Goal: Transaction & Acquisition: Purchase product/service

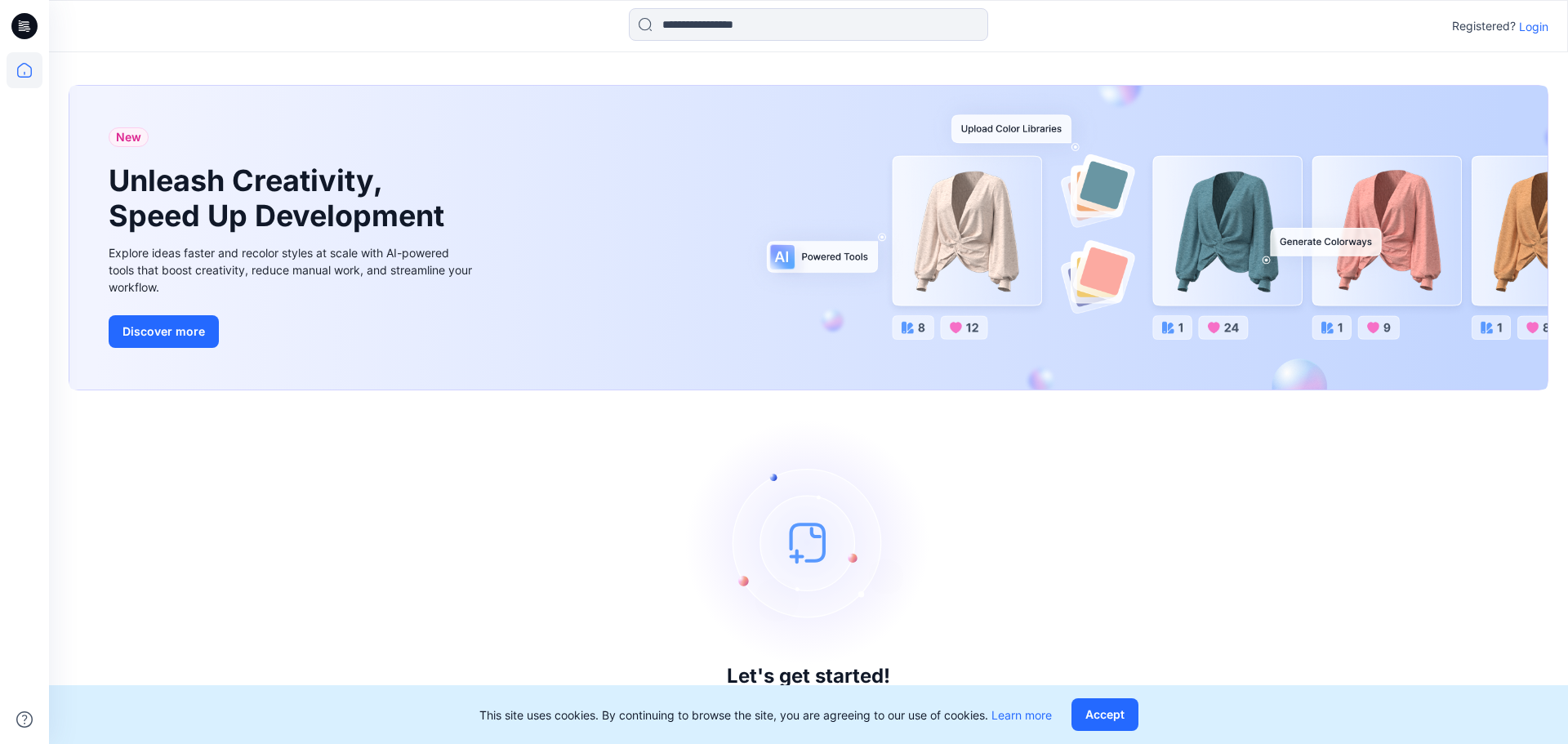
click at [1534, 27] on p "Login" at bounding box center [1534, 26] width 30 height 17
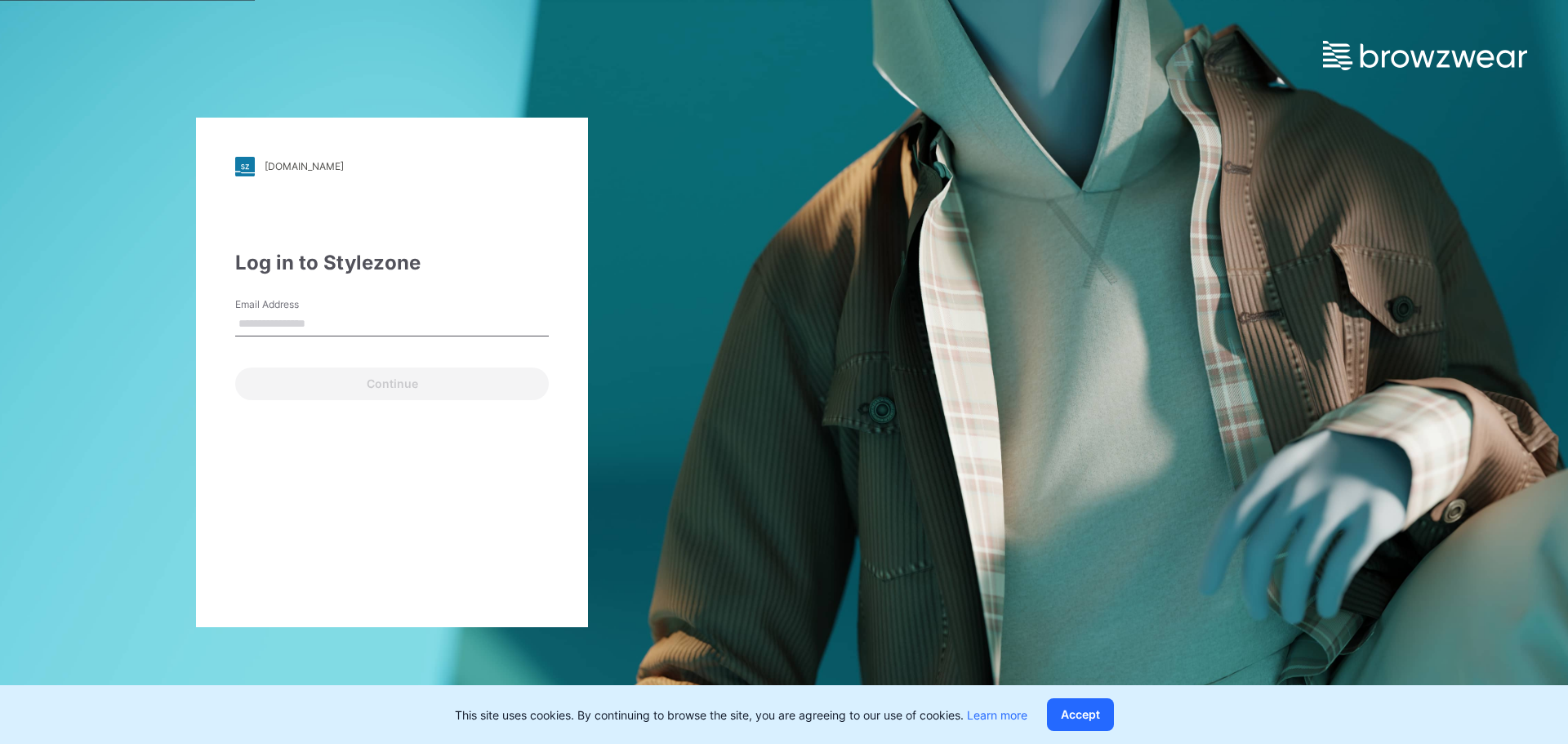
click at [422, 307] on div "Email Address" at bounding box center [392, 322] width 313 height 49
drag, startPoint x: 379, startPoint y: 323, endPoint x: 376, endPoint y: 334, distance: 11.4
click at [379, 323] on input "Email Address" at bounding box center [392, 324] width 313 height 25
click at [396, 322] on input "**********" at bounding box center [392, 324] width 313 height 25
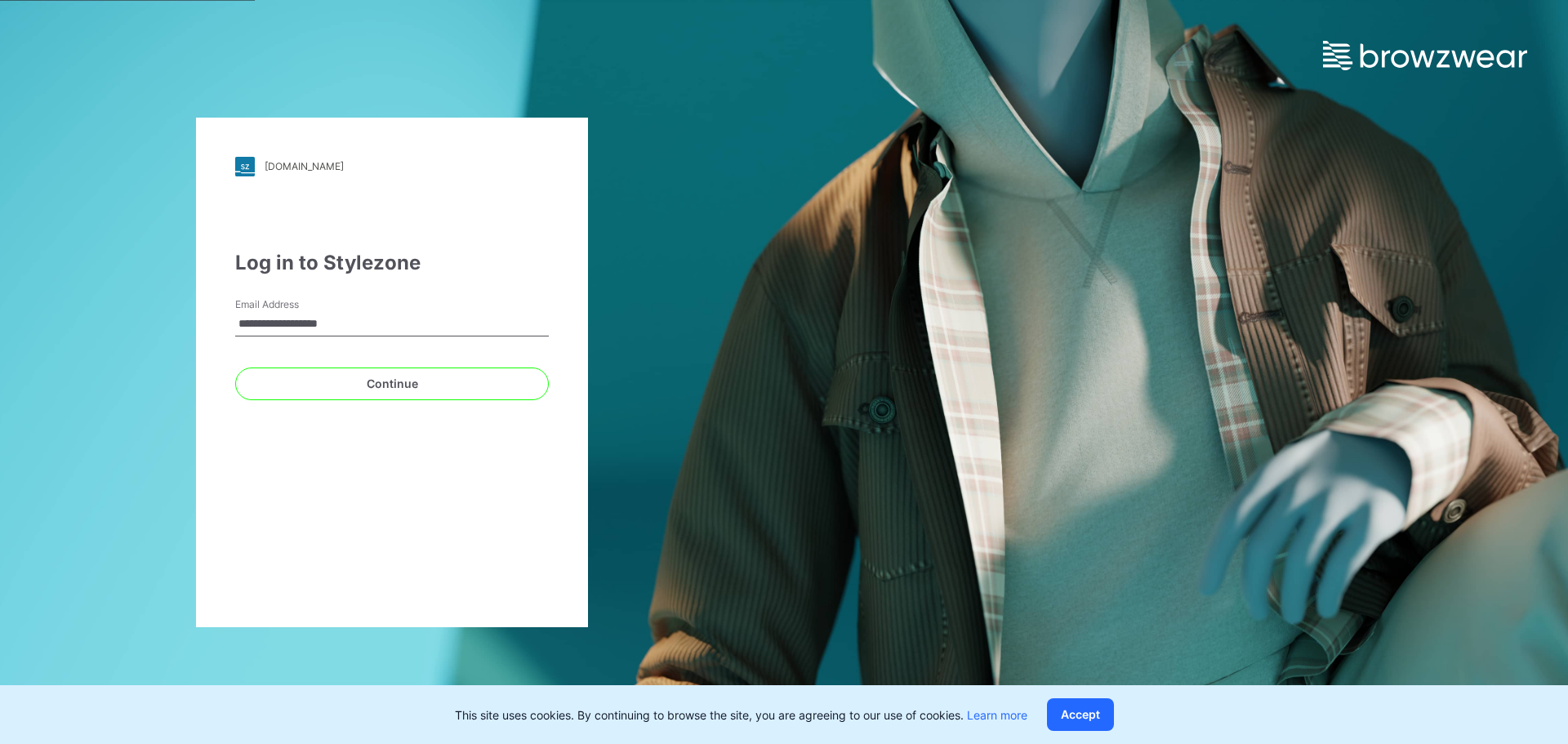
click at [396, 321] on input "**********" at bounding box center [392, 324] width 313 height 25
type input "**********"
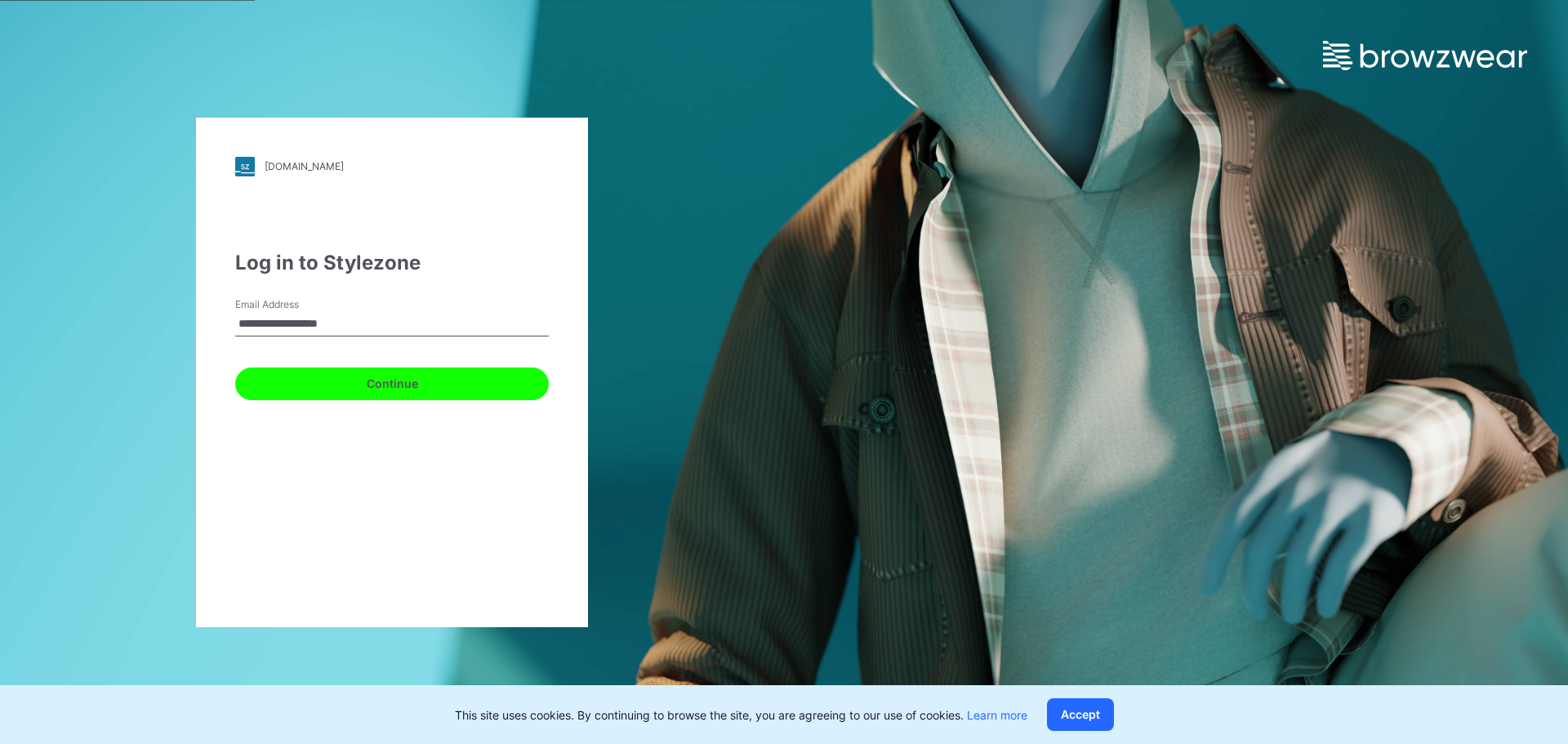
click at [383, 387] on button "Continue" at bounding box center [392, 383] width 313 height 33
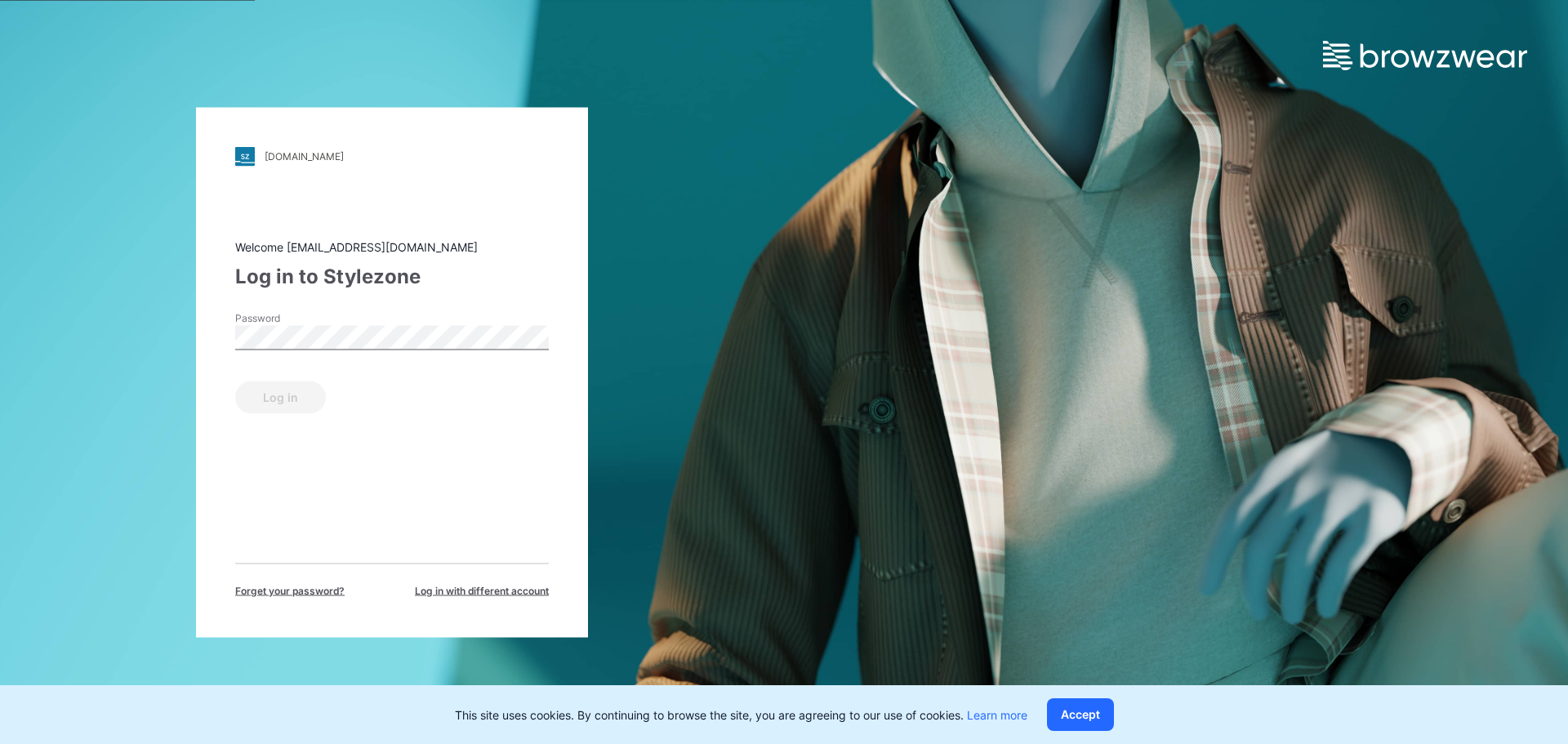
click at [370, 356] on div "Password" at bounding box center [392, 335] width 313 height 49
click at [308, 404] on button "Log in" at bounding box center [281, 396] width 91 height 33
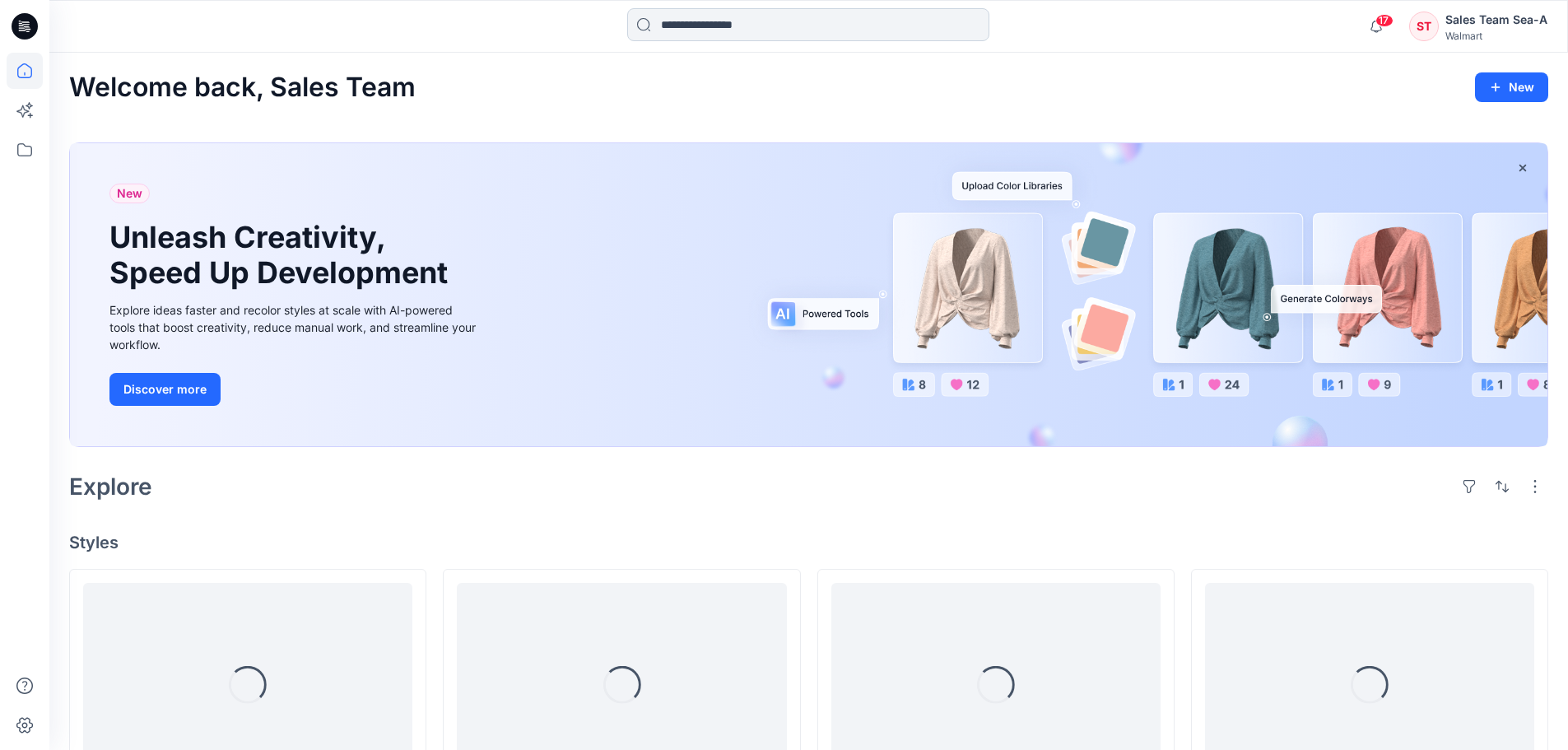
click at [681, 27] on input at bounding box center [808, 24] width 362 height 33
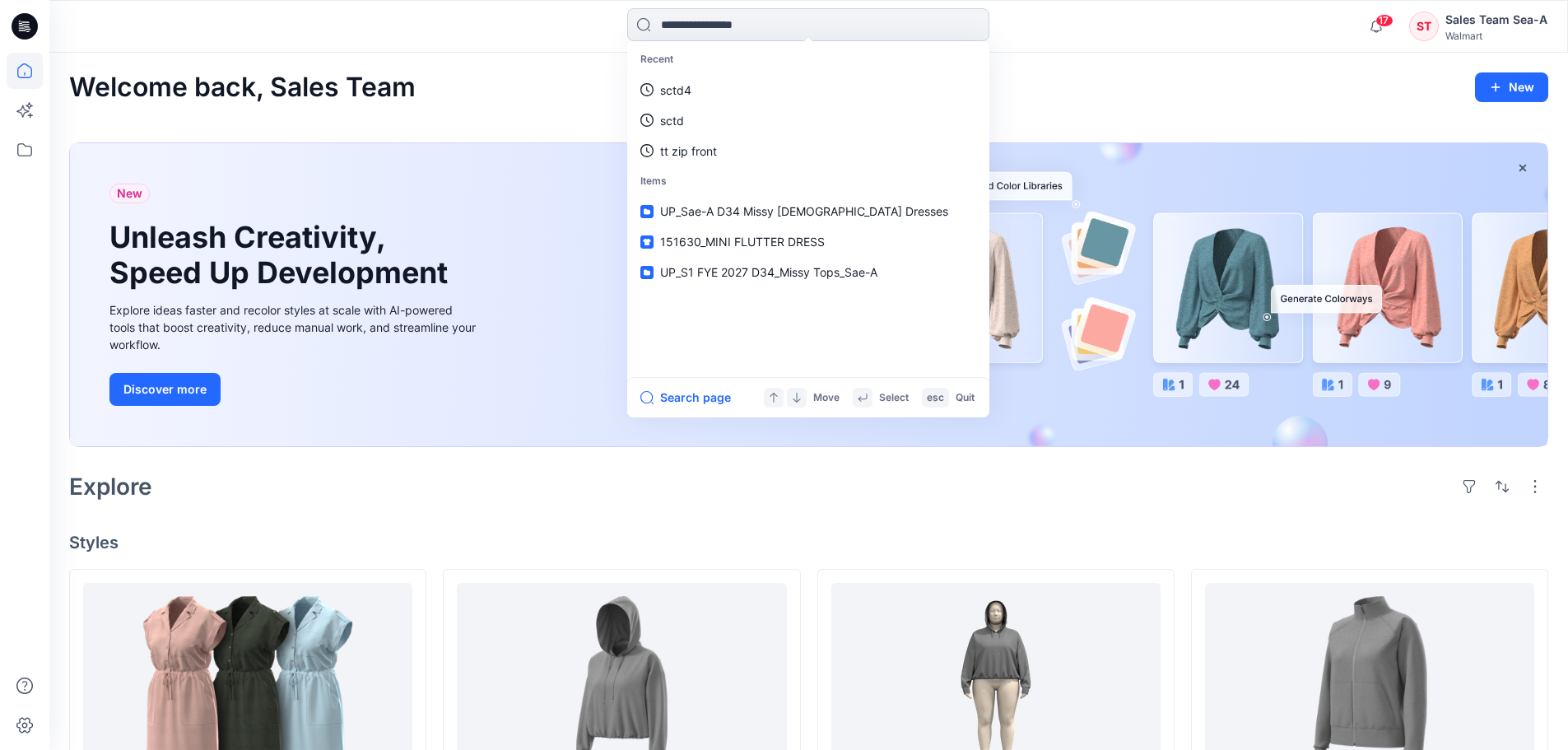
click at [706, 27] on input at bounding box center [808, 24] width 362 height 33
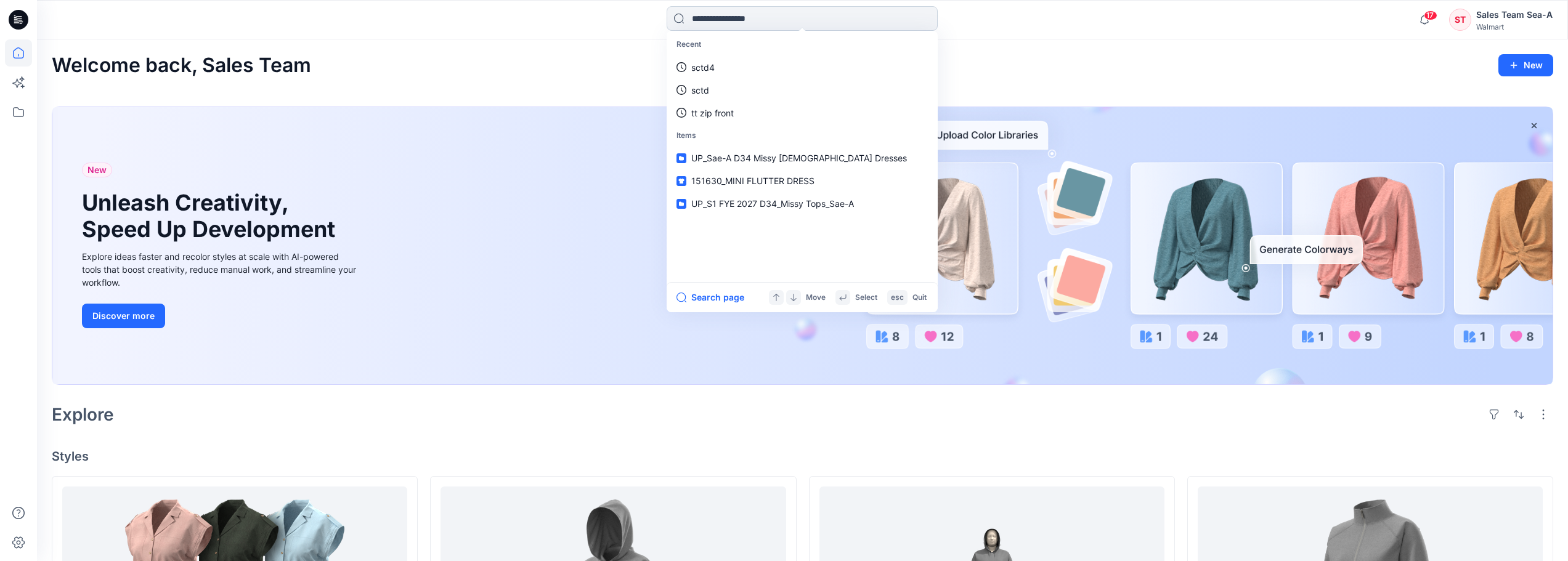
click at [783, 16] on input at bounding box center [802, 18] width 271 height 25
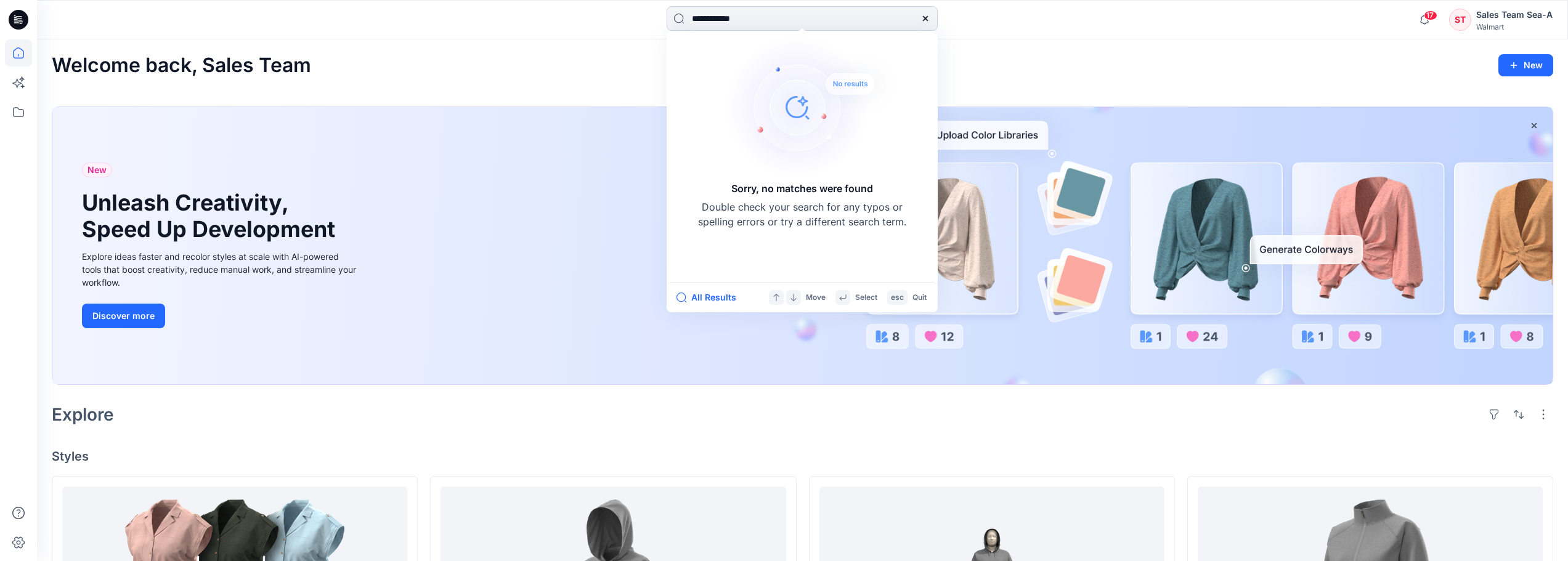
click at [681, 19] on input "**********" at bounding box center [802, 18] width 271 height 25
type input "**********"
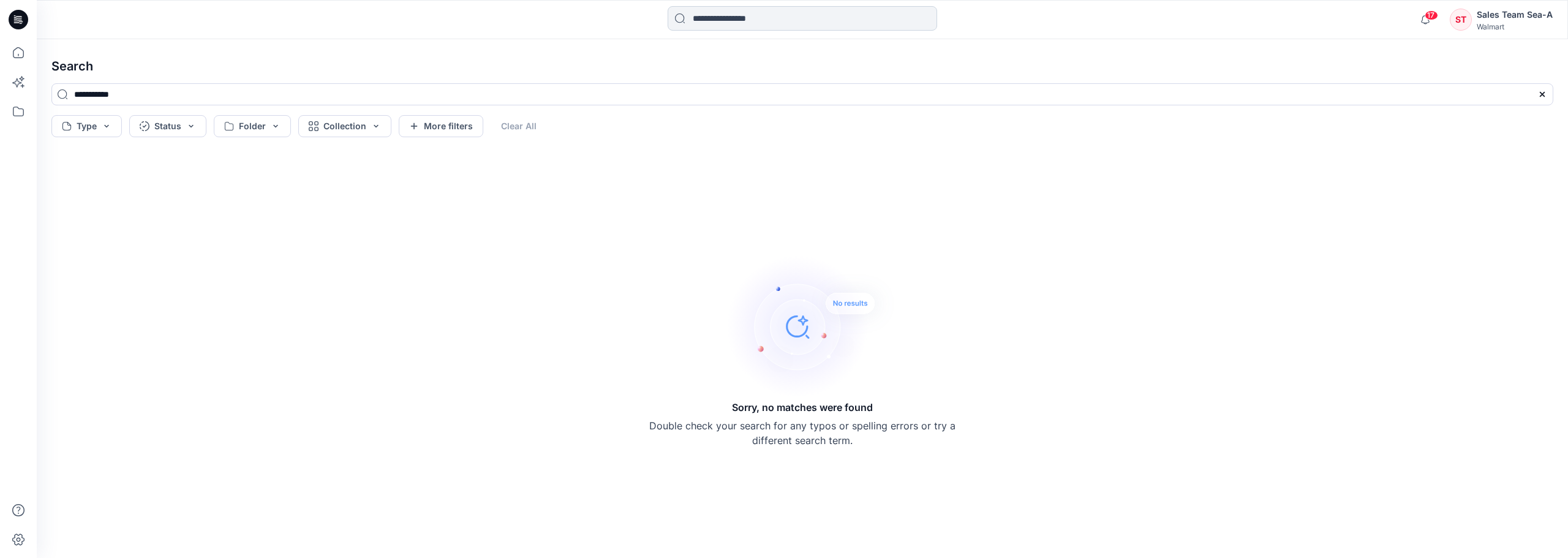
click at [747, 16] on input at bounding box center [802, 18] width 270 height 24
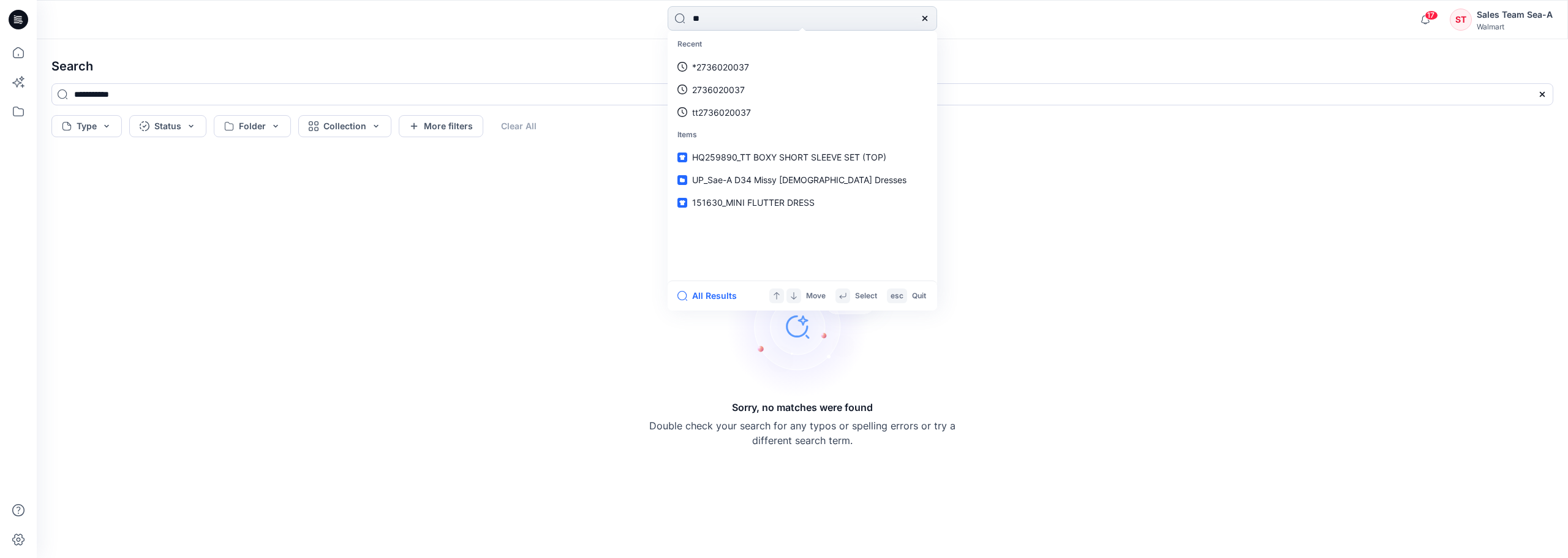
type input "*"
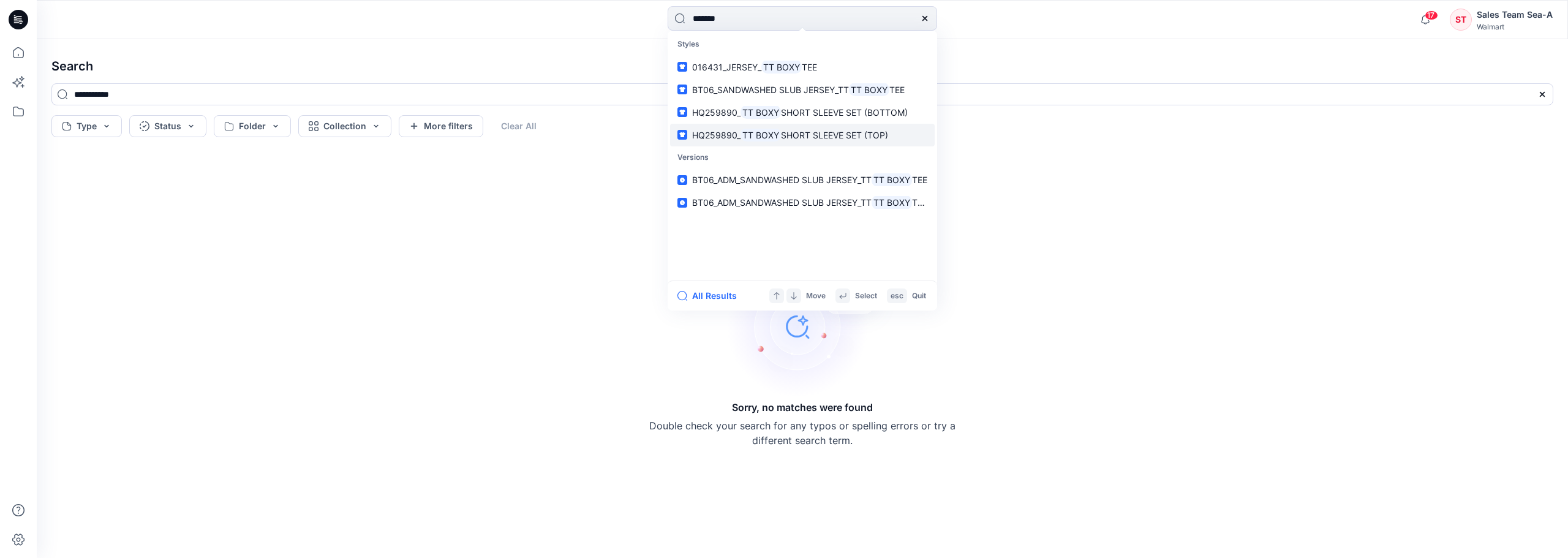
type input "*******"
click at [764, 140] on mark "TT BOXY" at bounding box center [760, 135] width 41 height 14
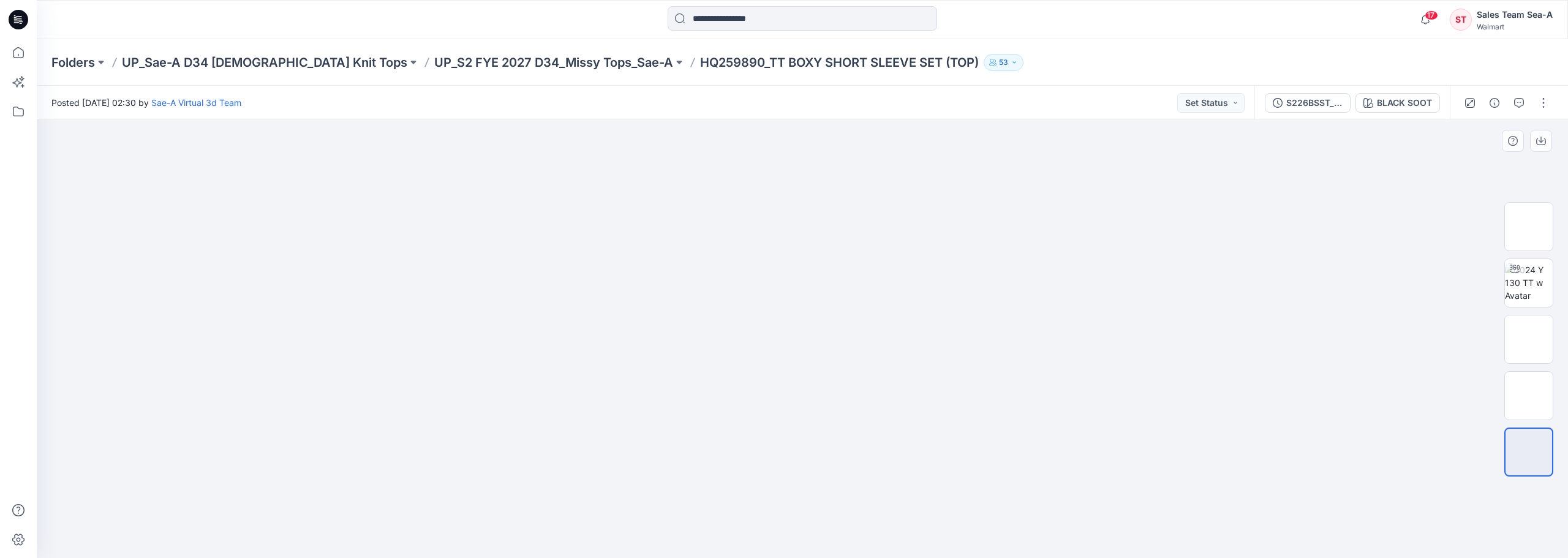
click at [722, 156] on img at bounding box center [802, 156] width 612 height 0
click at [739, 396] on img at bounding box center [802, 358] width 612 height 404
click at [1175, 339] on img at bounding box center [1528, 339] width 0 height 0
click at [1175, 384] on img at bounding box center [1528, 395] width 48 height 26
click at [1175, 313] on div at bounding box center [1528, 339] width 49 height 307
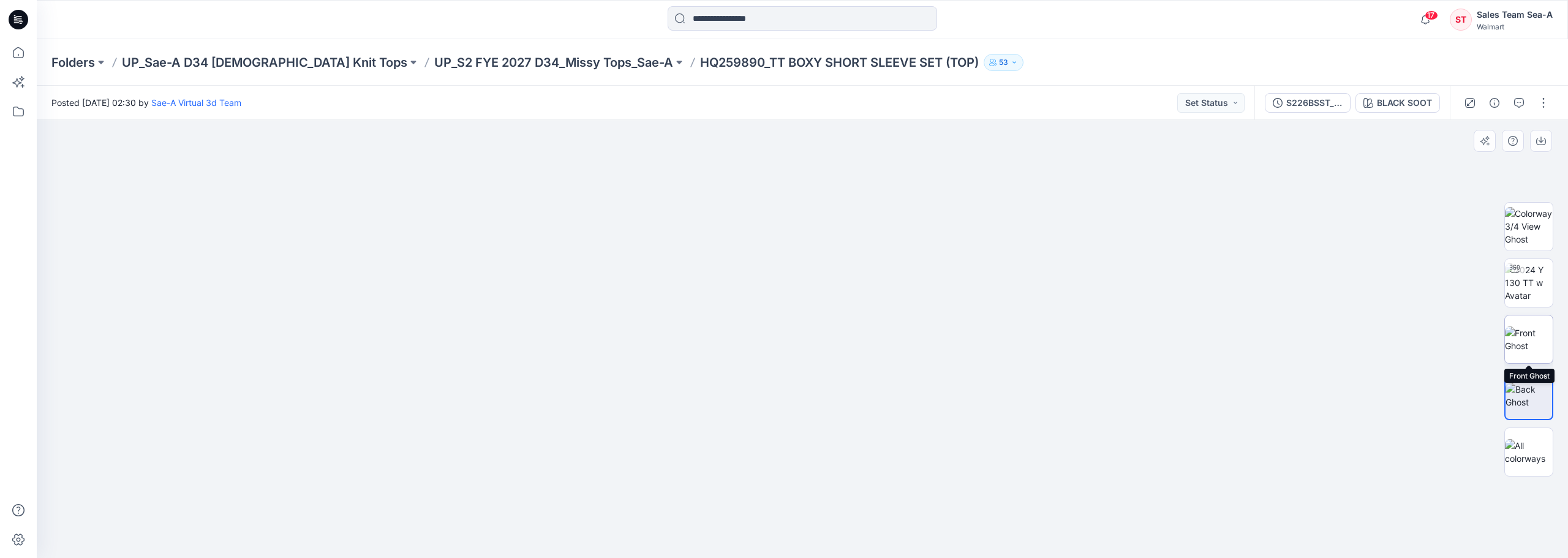
click at [1175, 339] on img at bounding box center [1528, 339] width 48 height 26
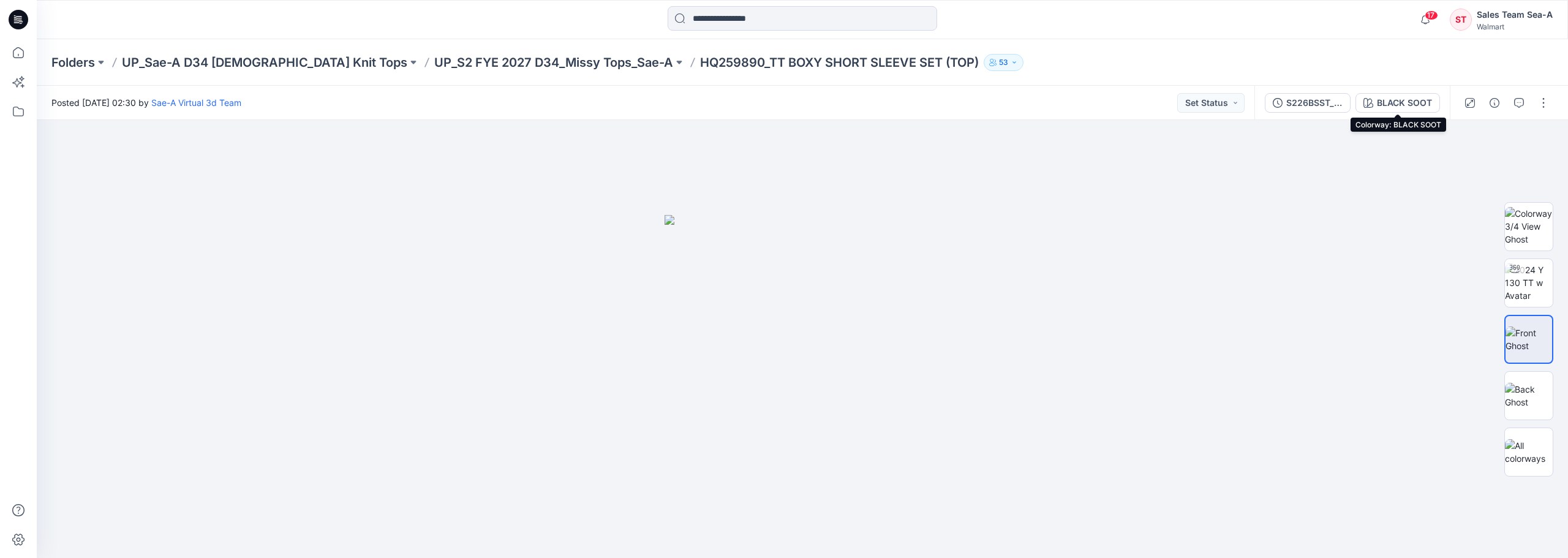
click at [1175, 106] on div "BLACK SOOT" at bounding box center [1404, 103] width 55 height 13
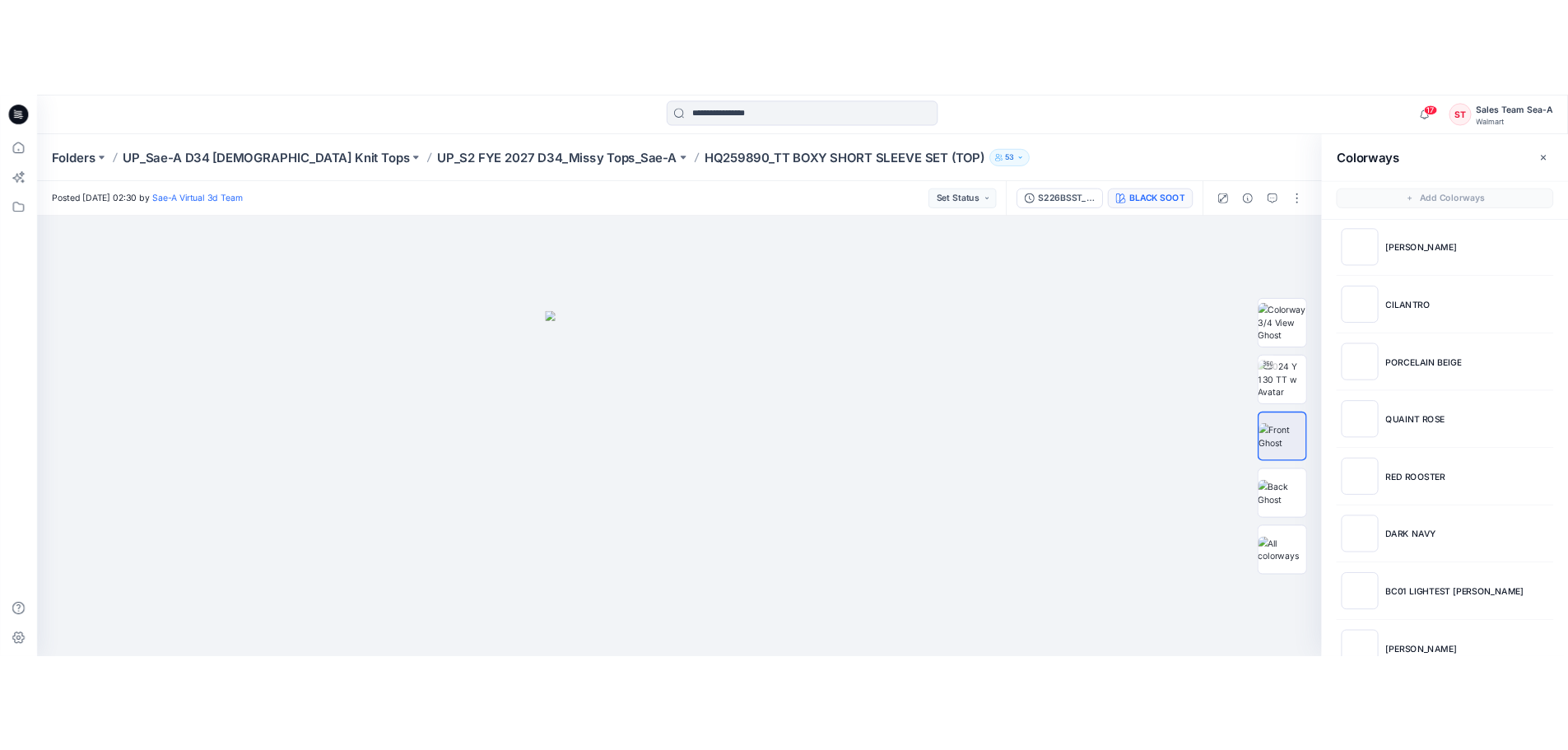
scroll to position [412, 0]
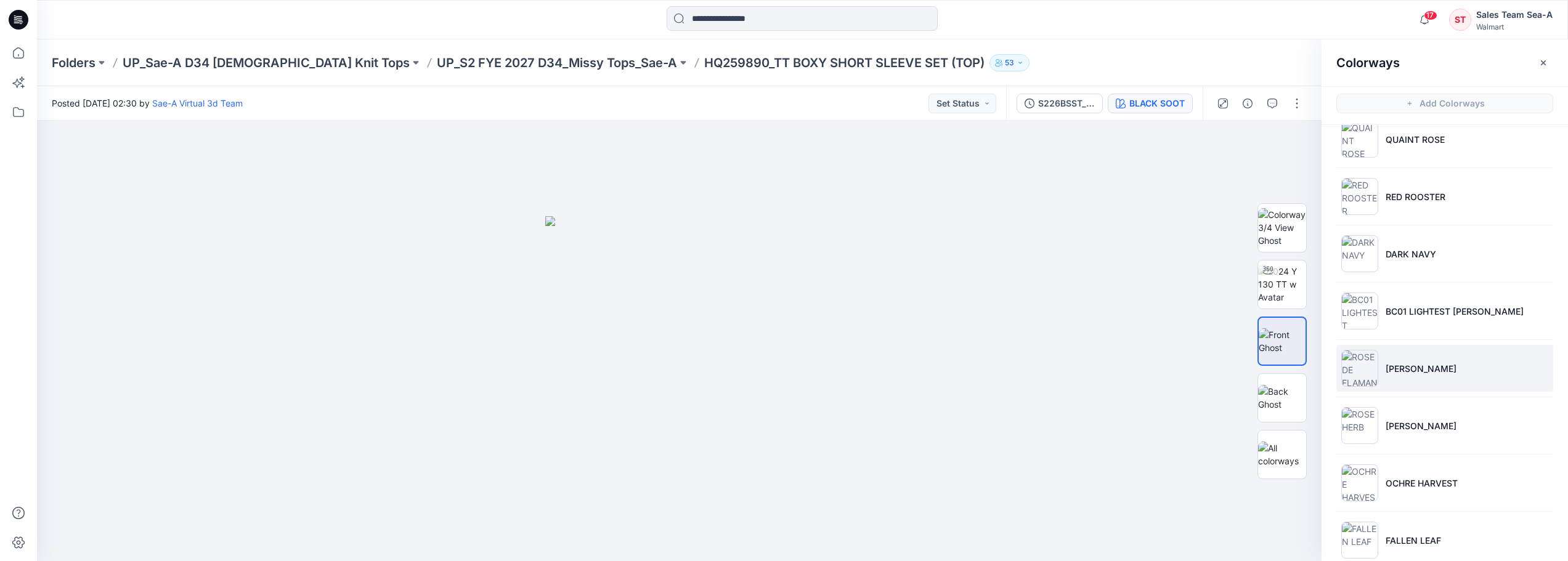
click at [1182, 368] on p "[PERSON_NAME]" at bounding box center [1421, 369] width 71 height 13
click at [1182, 352] on img at bounding box center [1282, 341] width 48 height 26
click at [1182, 142] on button "button" at bounding box center [1295, 142] width 22 height 22
drag, startPoint x: 418, startPoint y: 342, endPoint x: 651, endPoint y: 308, distance: 235.5
click at [422, 340] on div at bounding box center [679, 341] width 1285 height 441
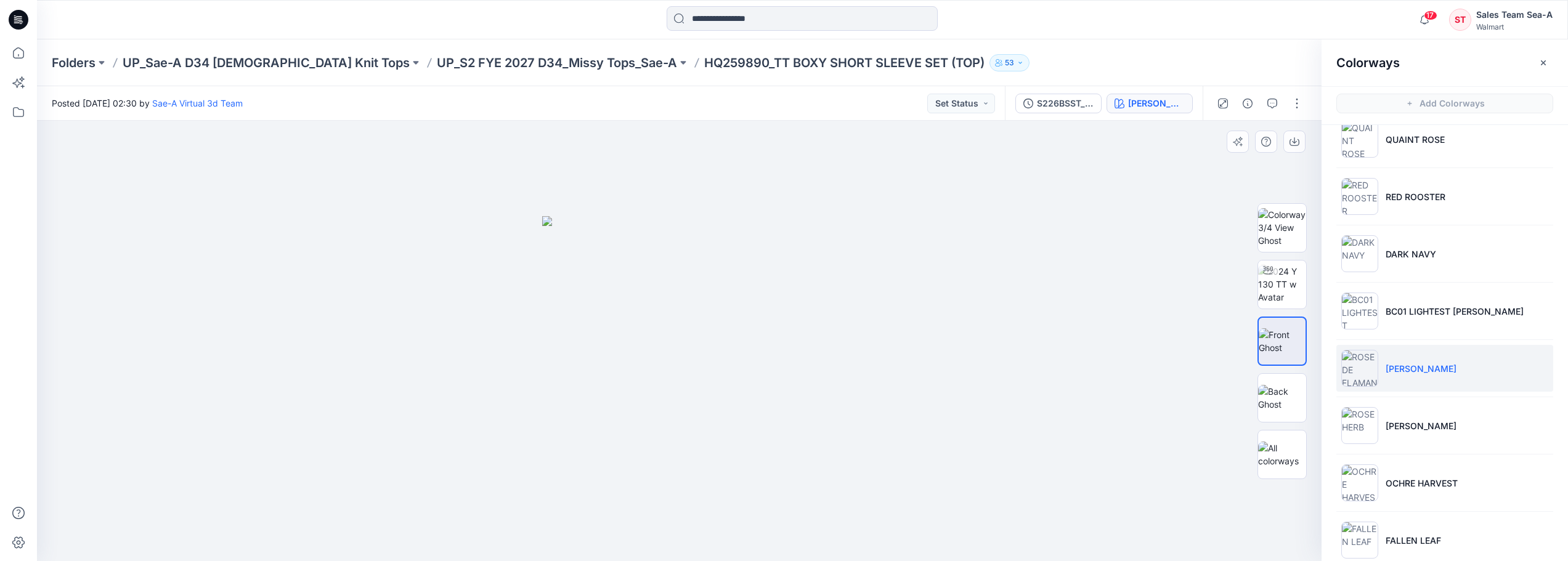
click at [651, 308] on img at bounding box center [680, 389] width 275 height 346
drag, startPoint x: 565, startPoint y: 246, endPoint x: 602, endPoint y: 283, distance: 52.3
click at [599, 281] on img at bounding box center [680, 389] width 275 height 346
click at [1182, 99] on icon "button" at bounding box center [1247, 103] width 10 height 10
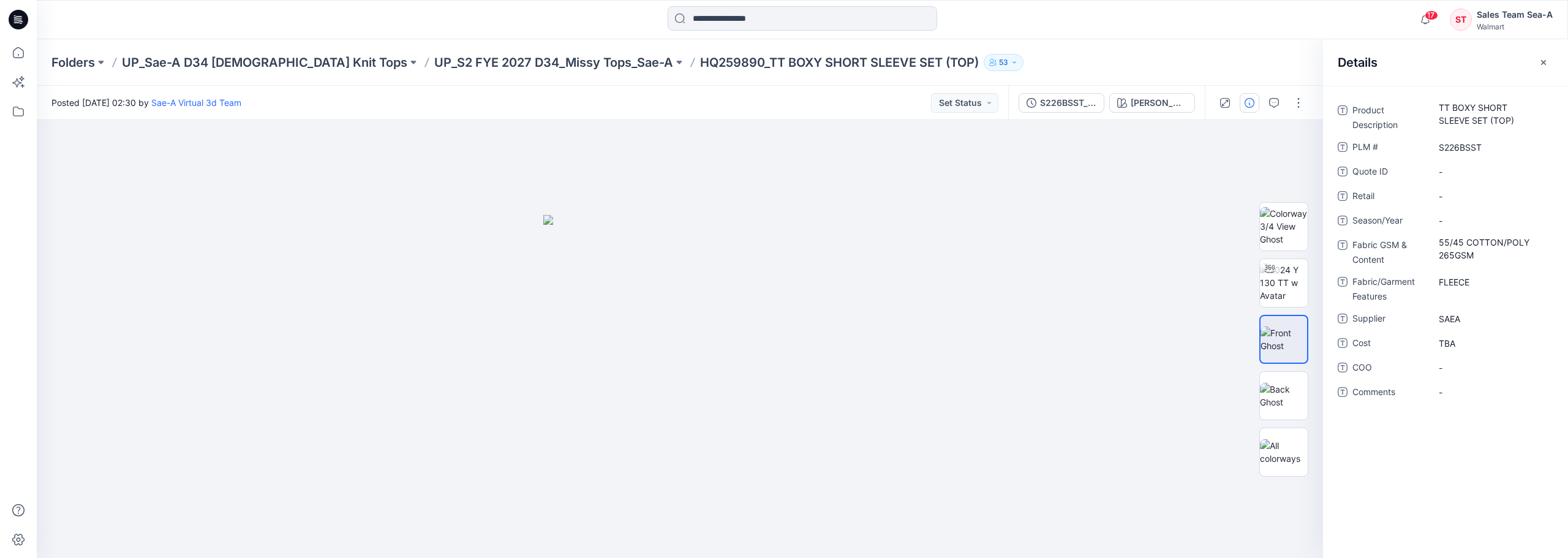
click at [1175, 95] on div at bounding box center [1261, 103] width 113 height 34
click at [1175, 100] on button "button" at bounding box center [1249, 103] width 20 height 20
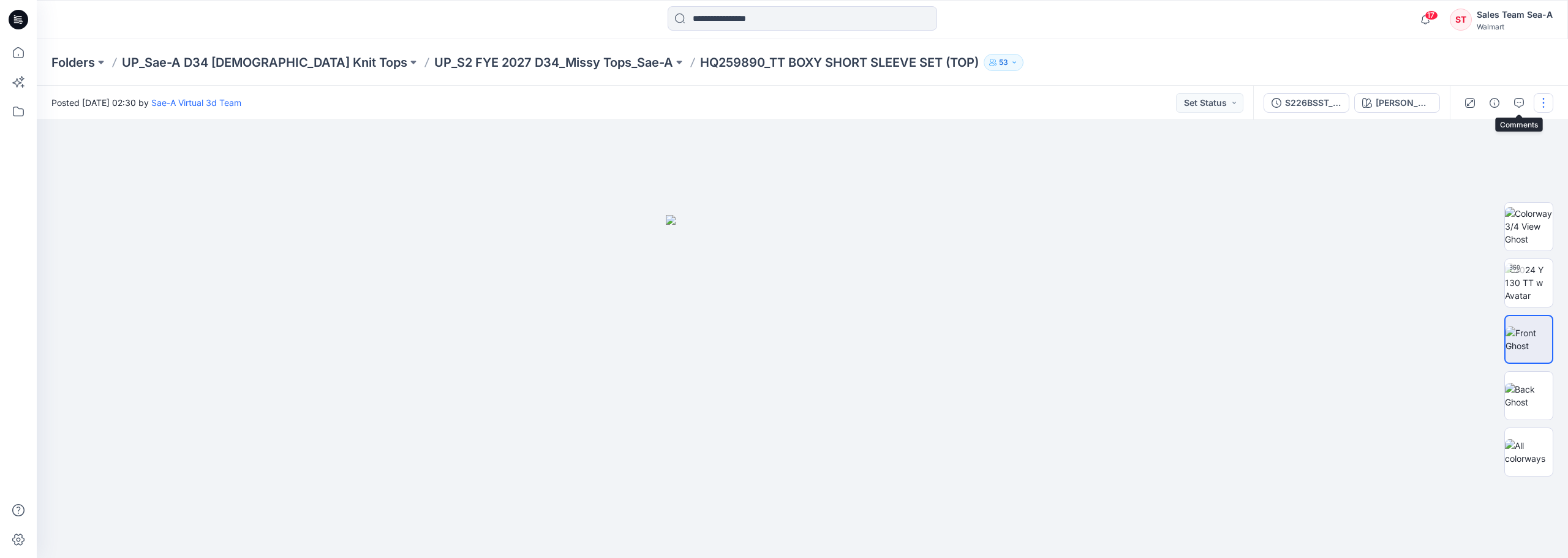
click at [1175, 96] on button "button" at bounding box center [1543, 103] width 20 height 20
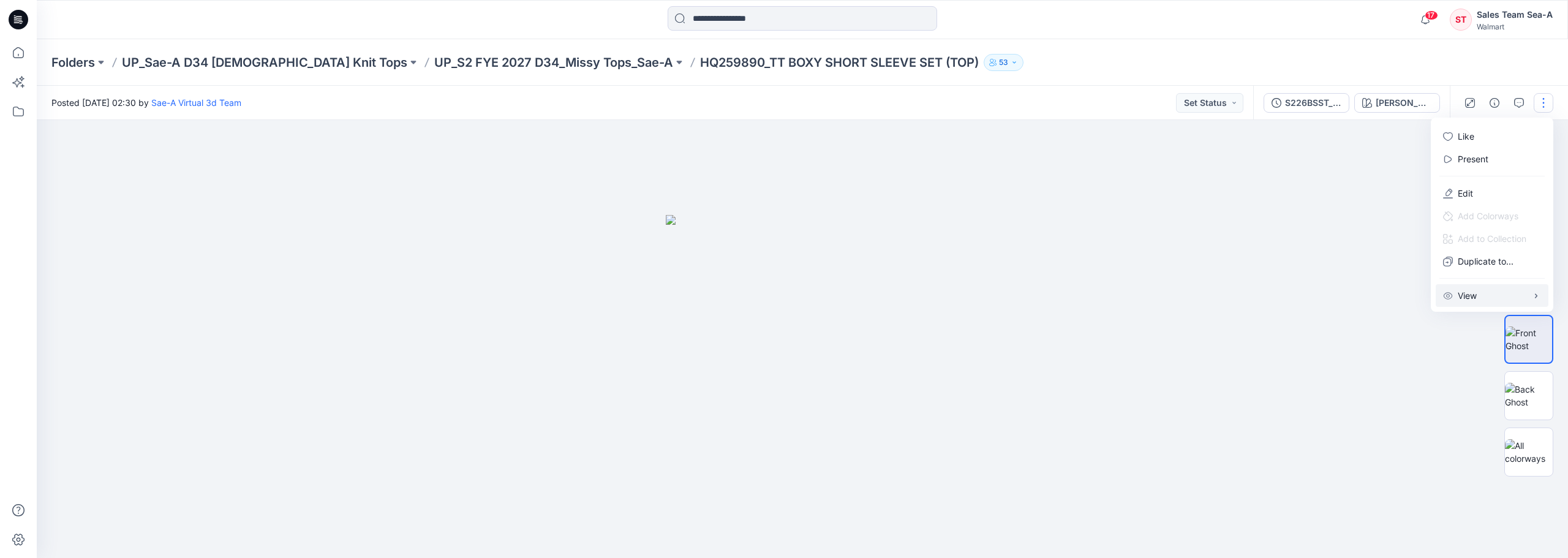
click at [1175, 298] on button "View" at bounding box center [1491, 296] width 113 height 23
click at [1175, 225] on div at bounding box center [802, 339] width 1531 height 438
click at [1175, 98] on div at bounding box center [1505, 103] width 113 height 34
click at [1175, 99] on button "button" at bounding box center [1543, 103] width 20 height 20
drag, startPoint x: 1382, startPoint y: 156, endPoint x: 1397, endPoint y: 149, distance: 16.6
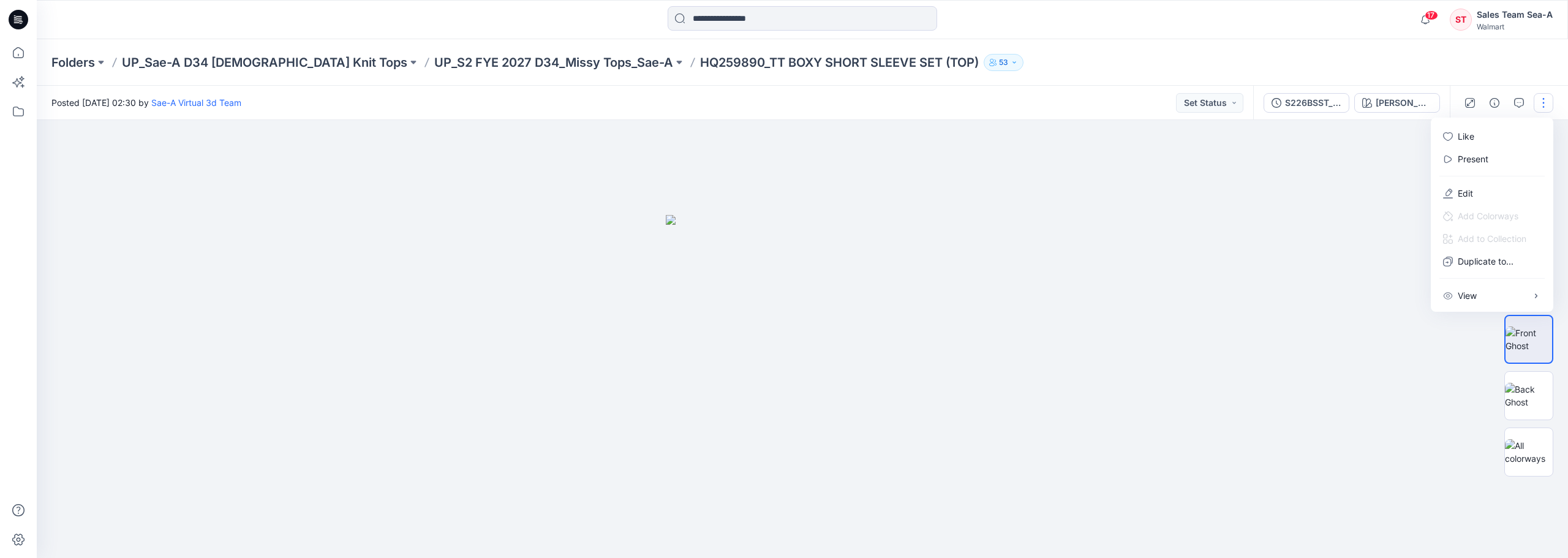
click at [1175, 153] on div at bounding box center [802, 339] width 1531 height 438
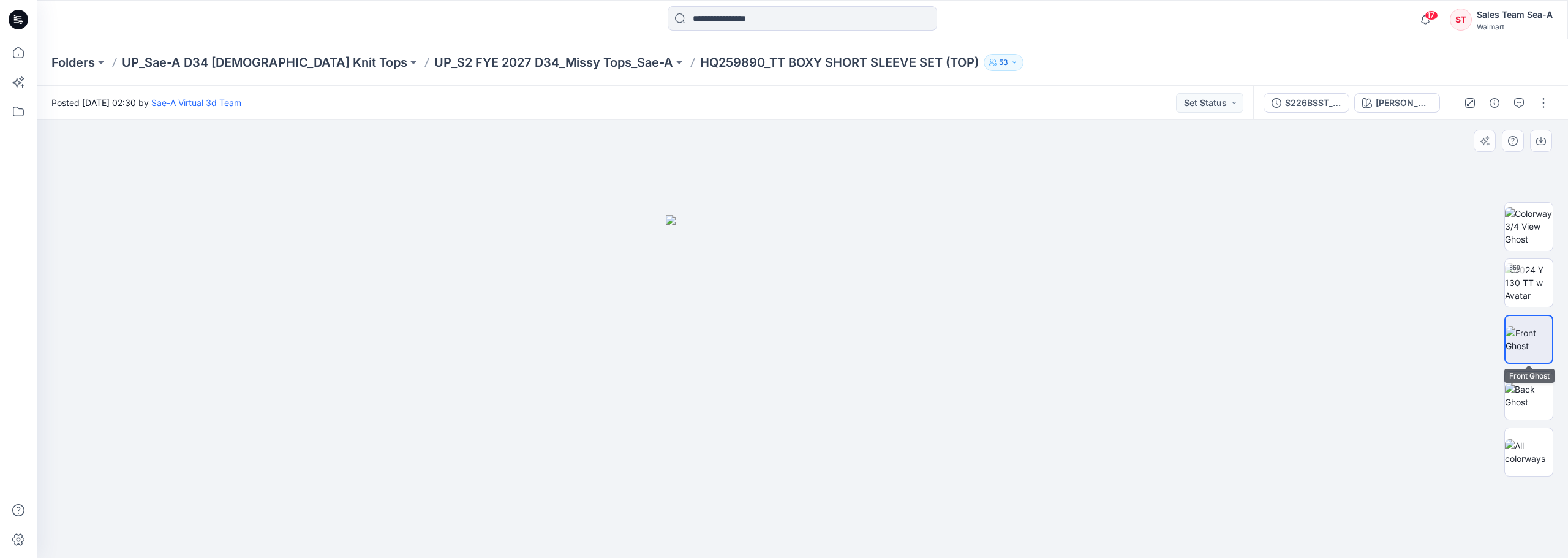
click at [1175, 336] on img at bounding box center [1528, 339] width 47 height 26
click at [1175, 106] on button "button" at bounding box center [1543, 103] width 20 height 20
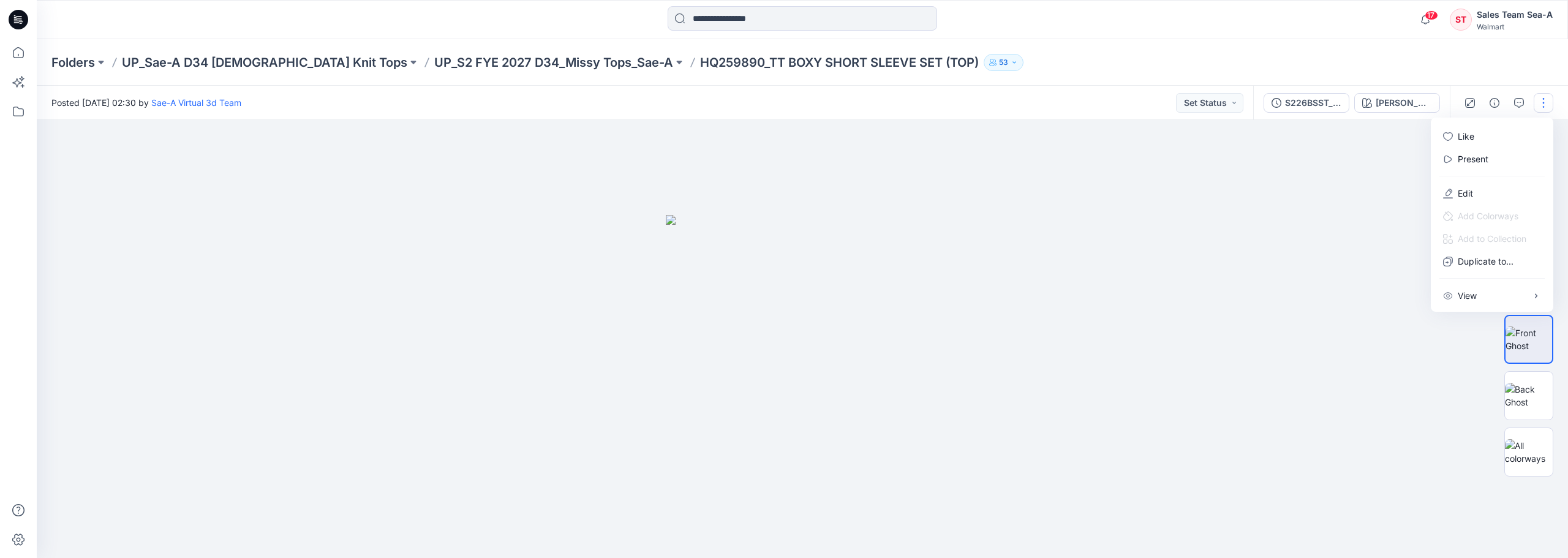
click at [1175, 210] on div at bounding box center [802, 339] width 1531 height 438
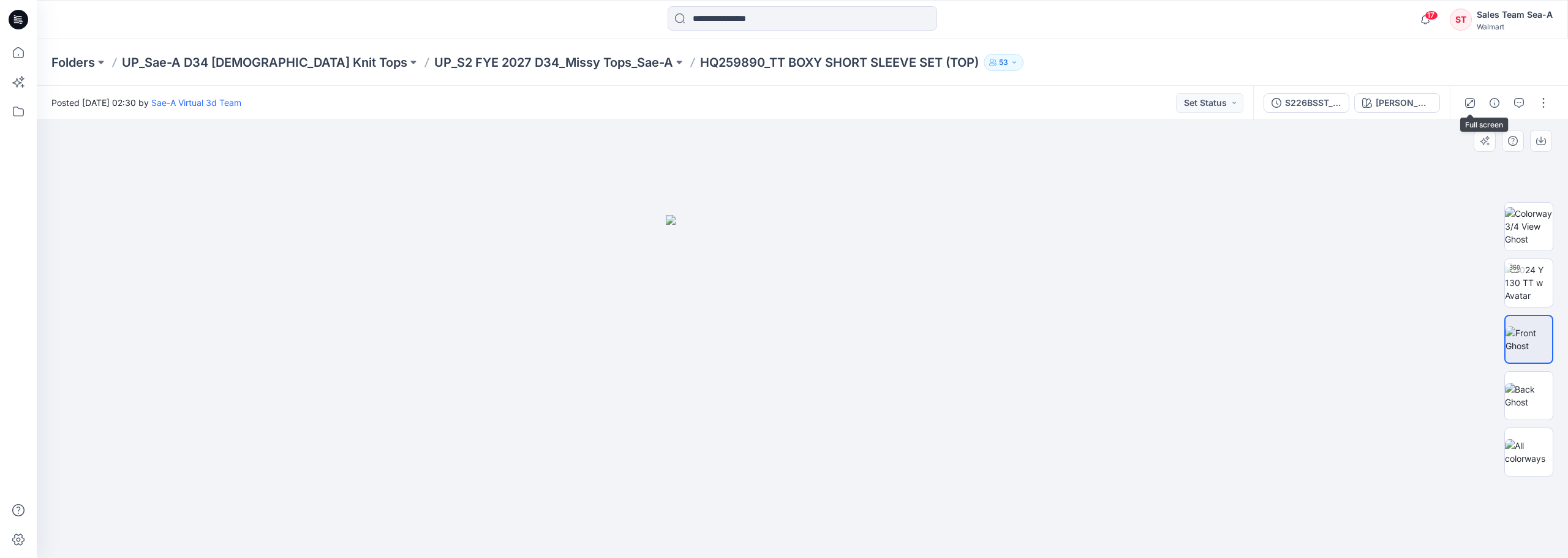
click at [1175, 103] on icon "button" at bounding box center [1469, 103] width 10 height 10
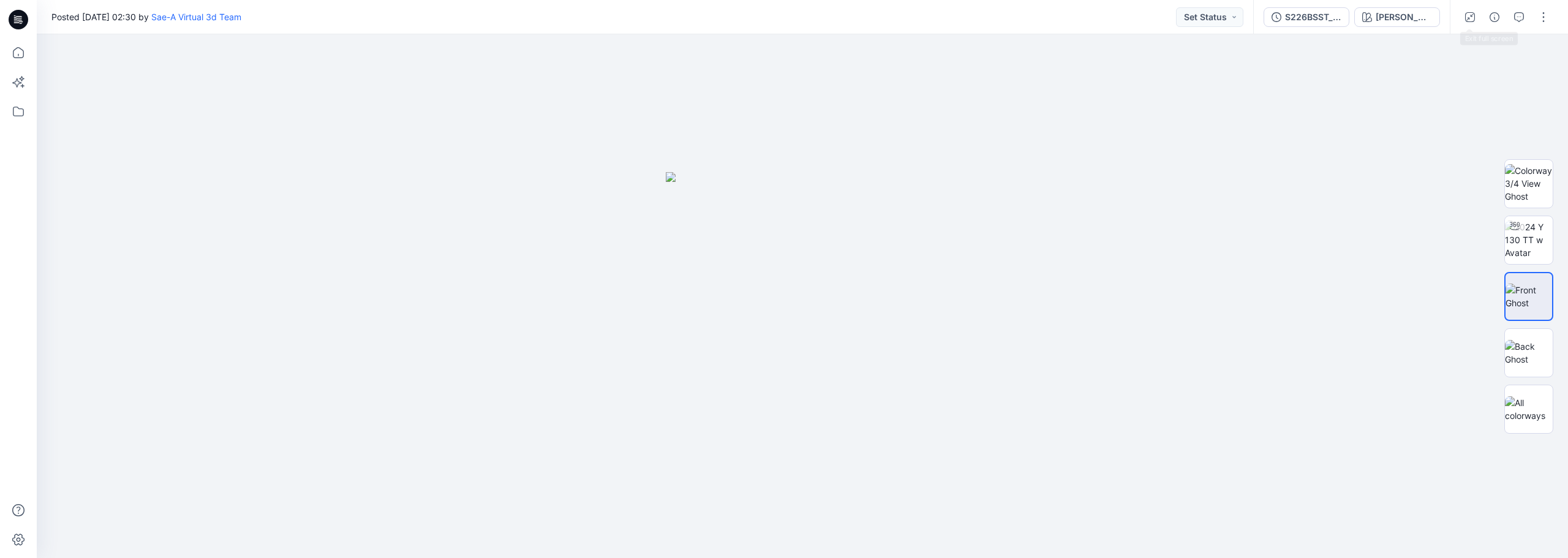
click at [1175, 17] on icon "button" at bounding box center [1469, 17] width 10 height 10
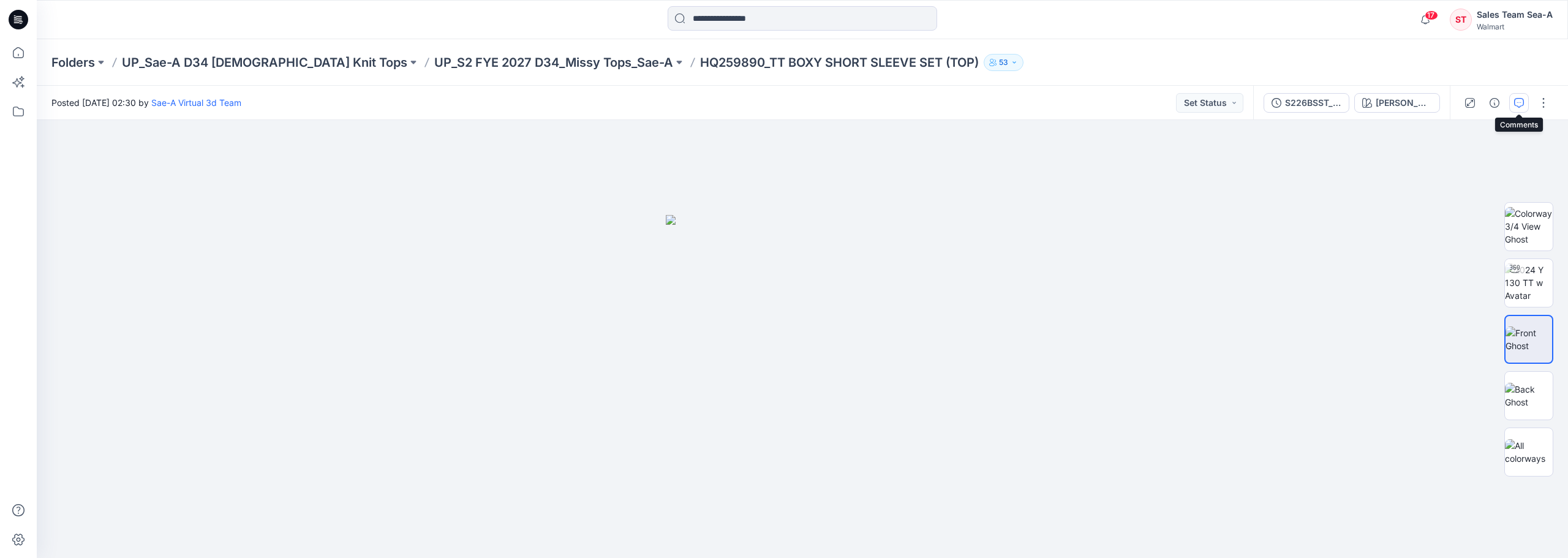
click at [1175, 100] on button "button" at bounding box center [1519, 103] width 20 height 20
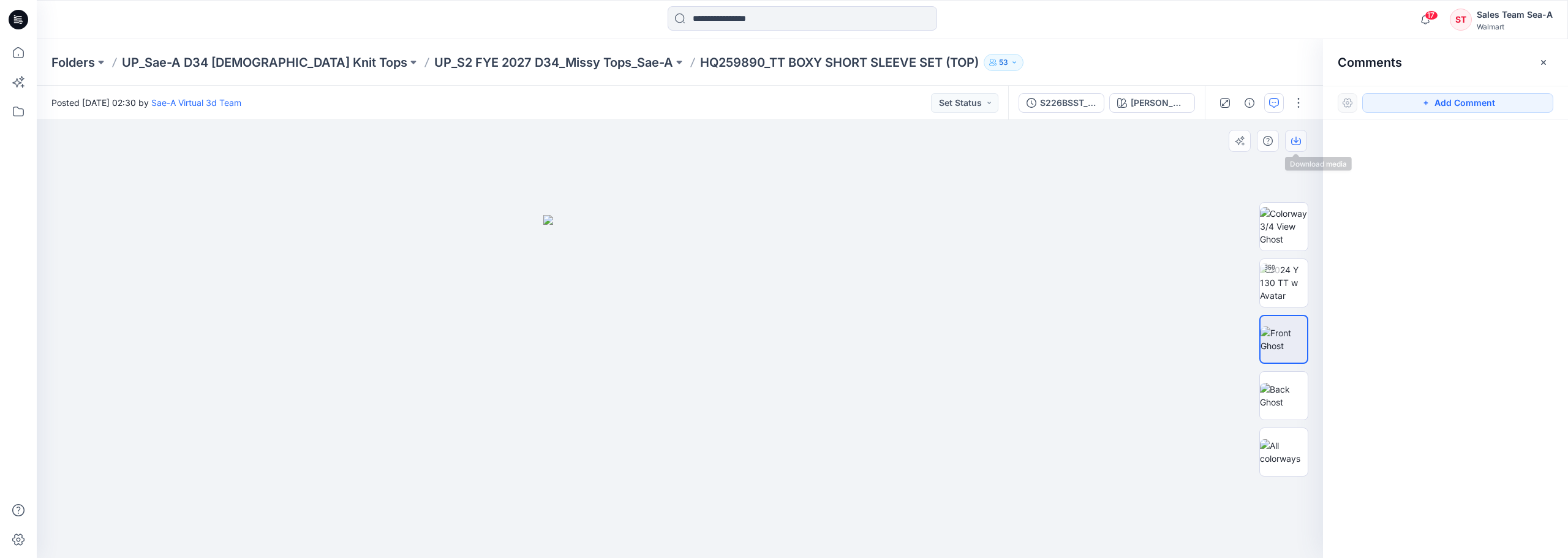
click at [1175, 141] on icon "button" at bounding box center [1295, 140] width 5 height 6
click at [1175, 333] on div at bounding box center [679, 339] width 1286 height 438
click at [1175, 143] on button "button" at bounding box center [1239, 141] width 22 height 22
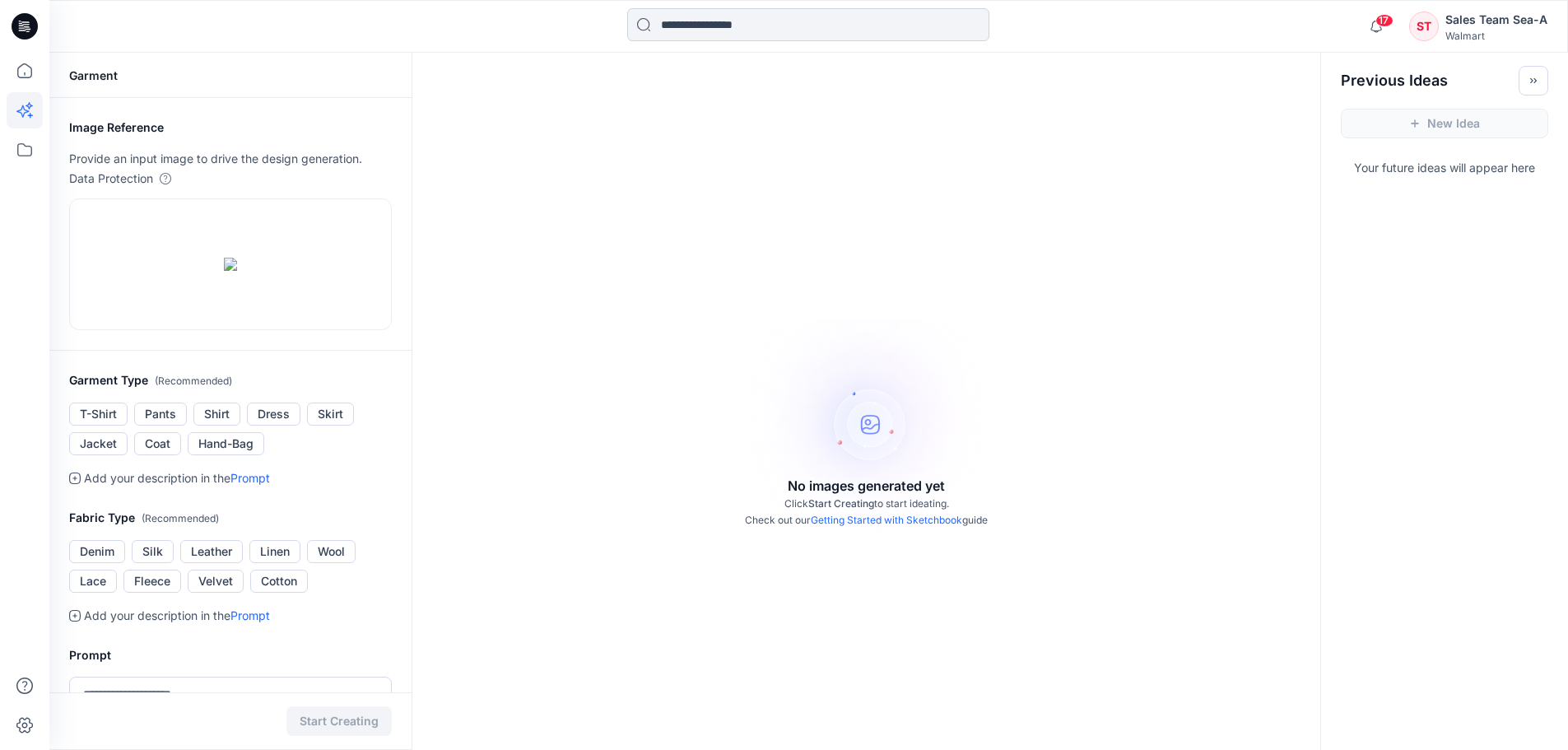
click at [755, 32] on input at bounding box center [808, 24] width 362 height 33
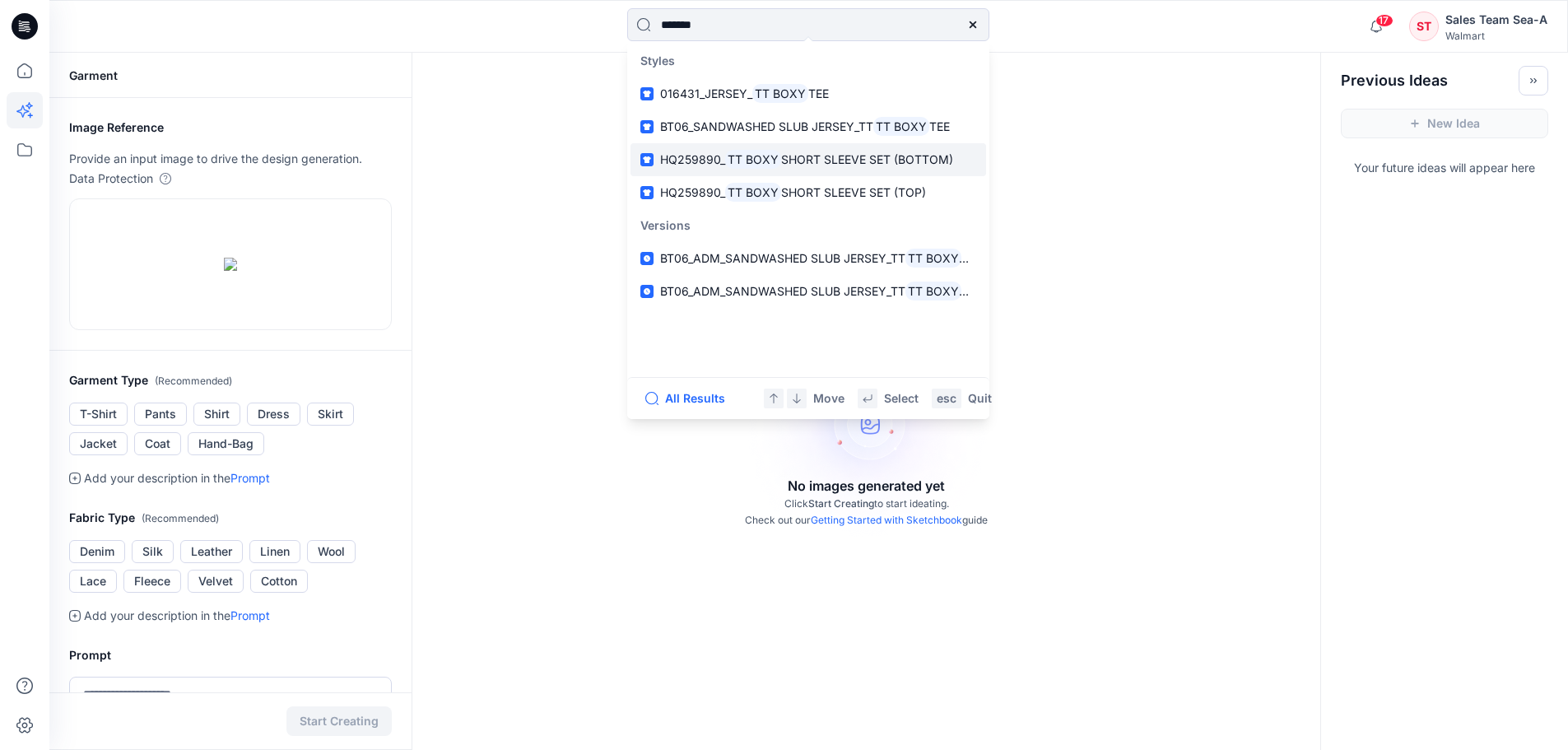
type input "*******"
click at [840, 167] on p "HQ259890_ TT BOXY SHORT SLEEVE SET (BOTTOM)" at bounding box center [806, 160] width 293 height 20
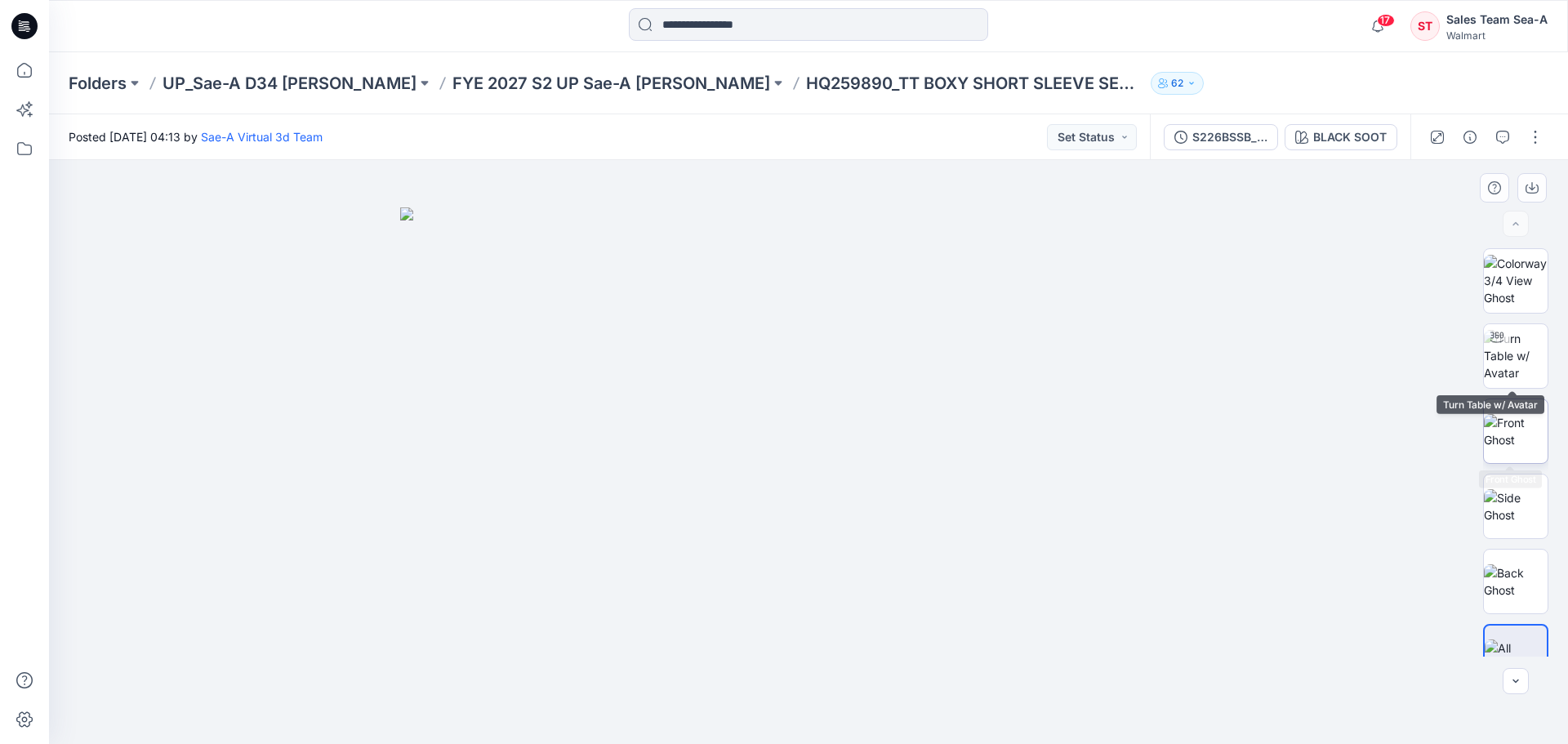
click at [1516, 414] on img at bounding box center [1515, 431] width 64 height 34
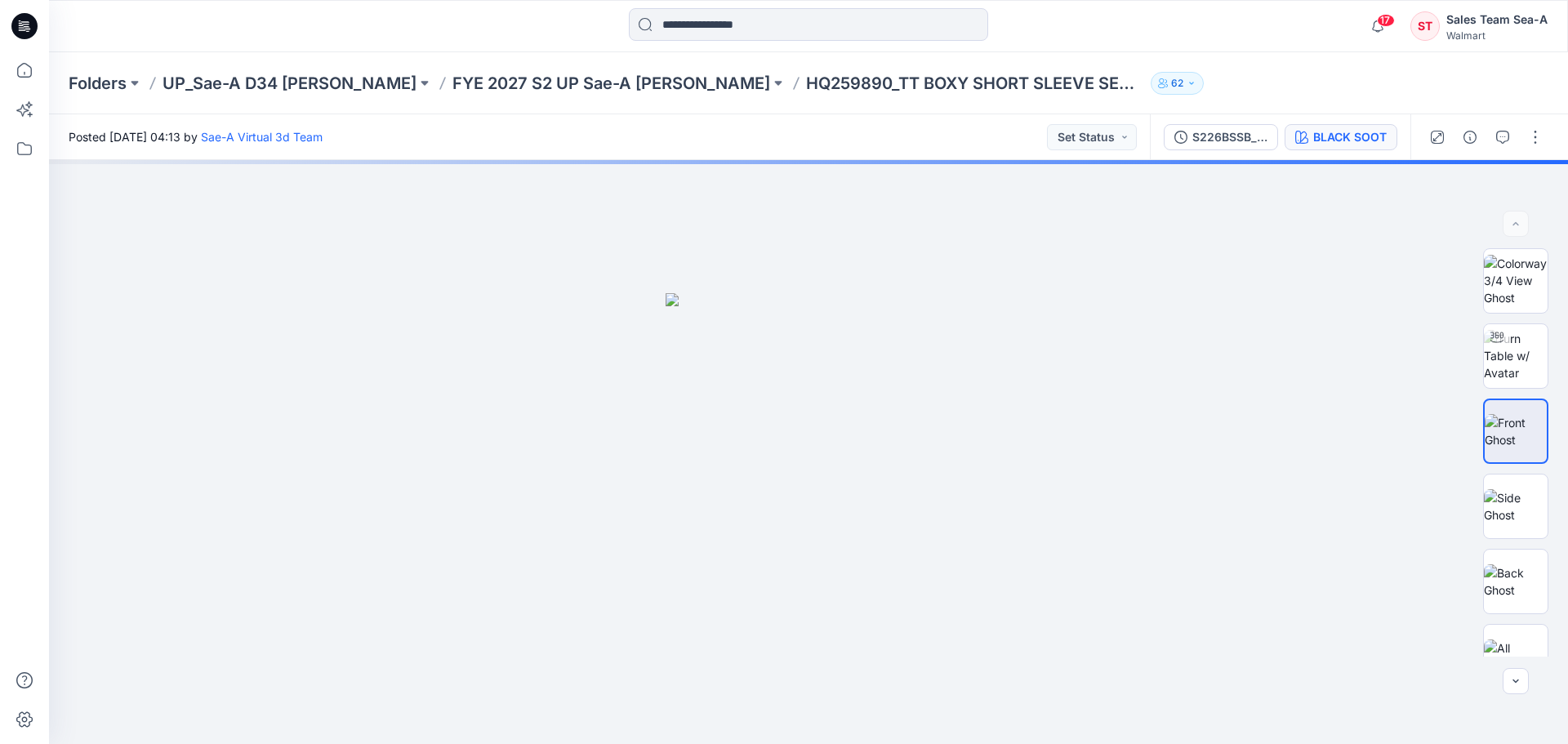
click at [1346, 138] on div "BLACK SOOT" at bounding box center [1349, 137] width 74 height 18
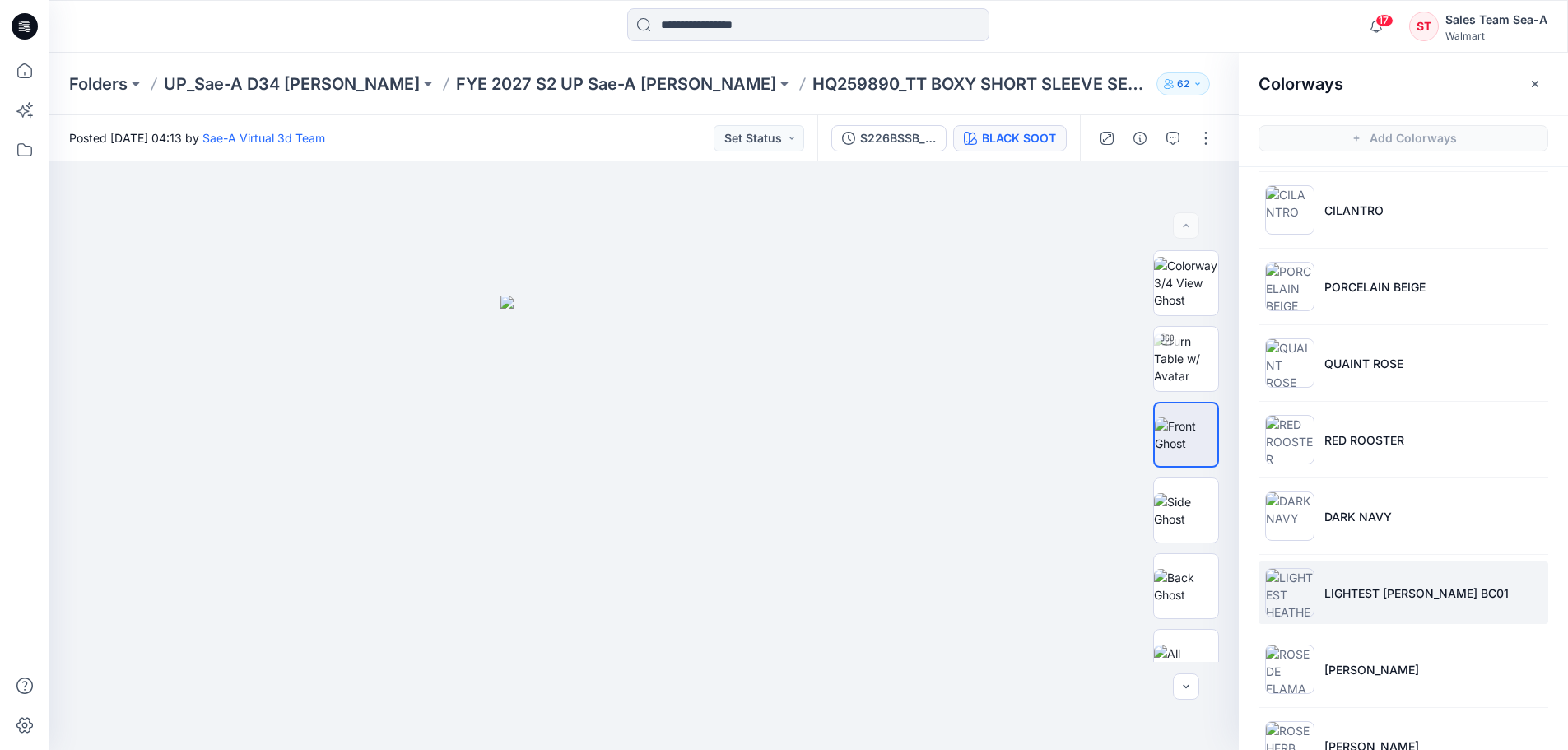
scroll to position [330, 0]
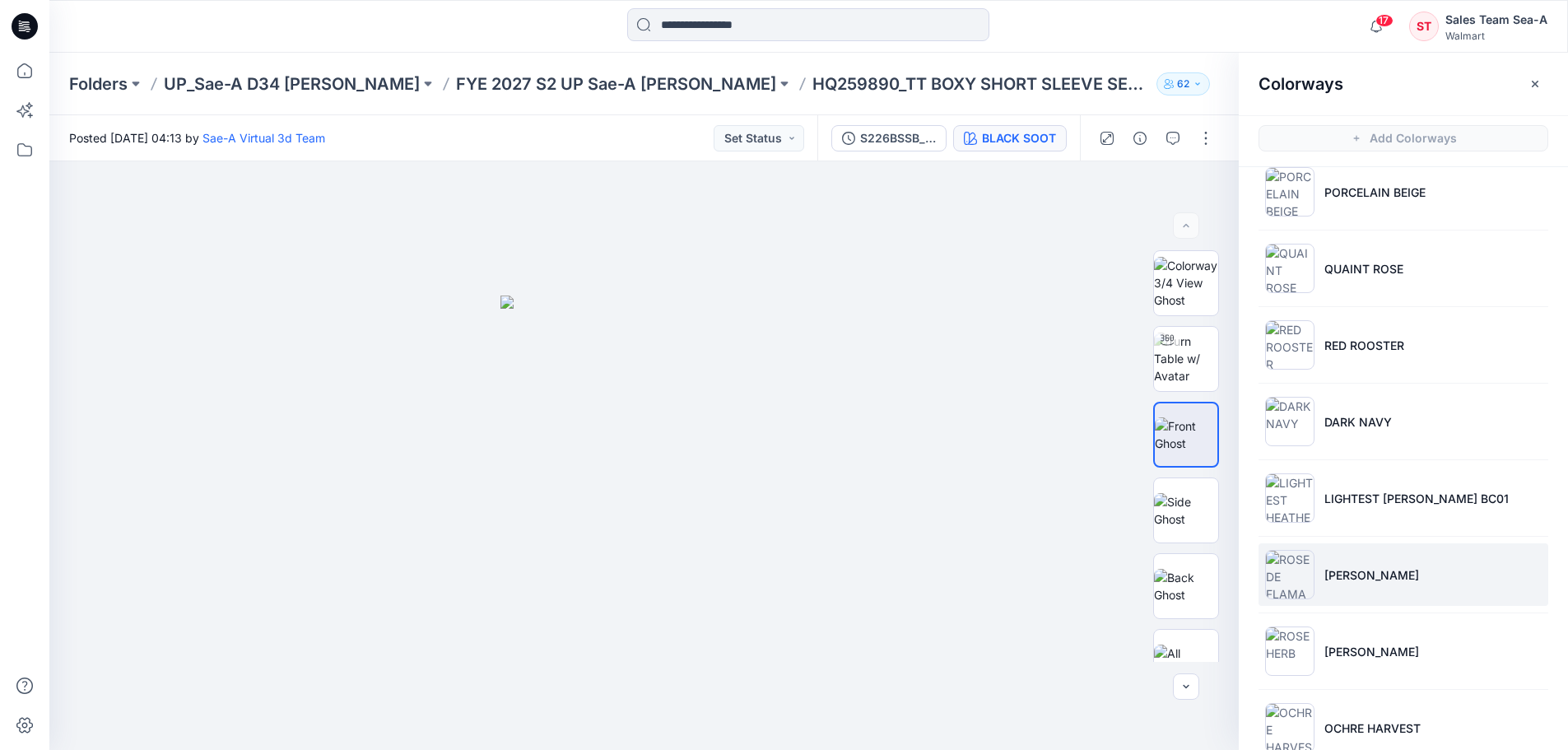
click at [1355, 563] on li "[PERSON_NAME]" at bounding box center [1404, 574] width 290 height 63
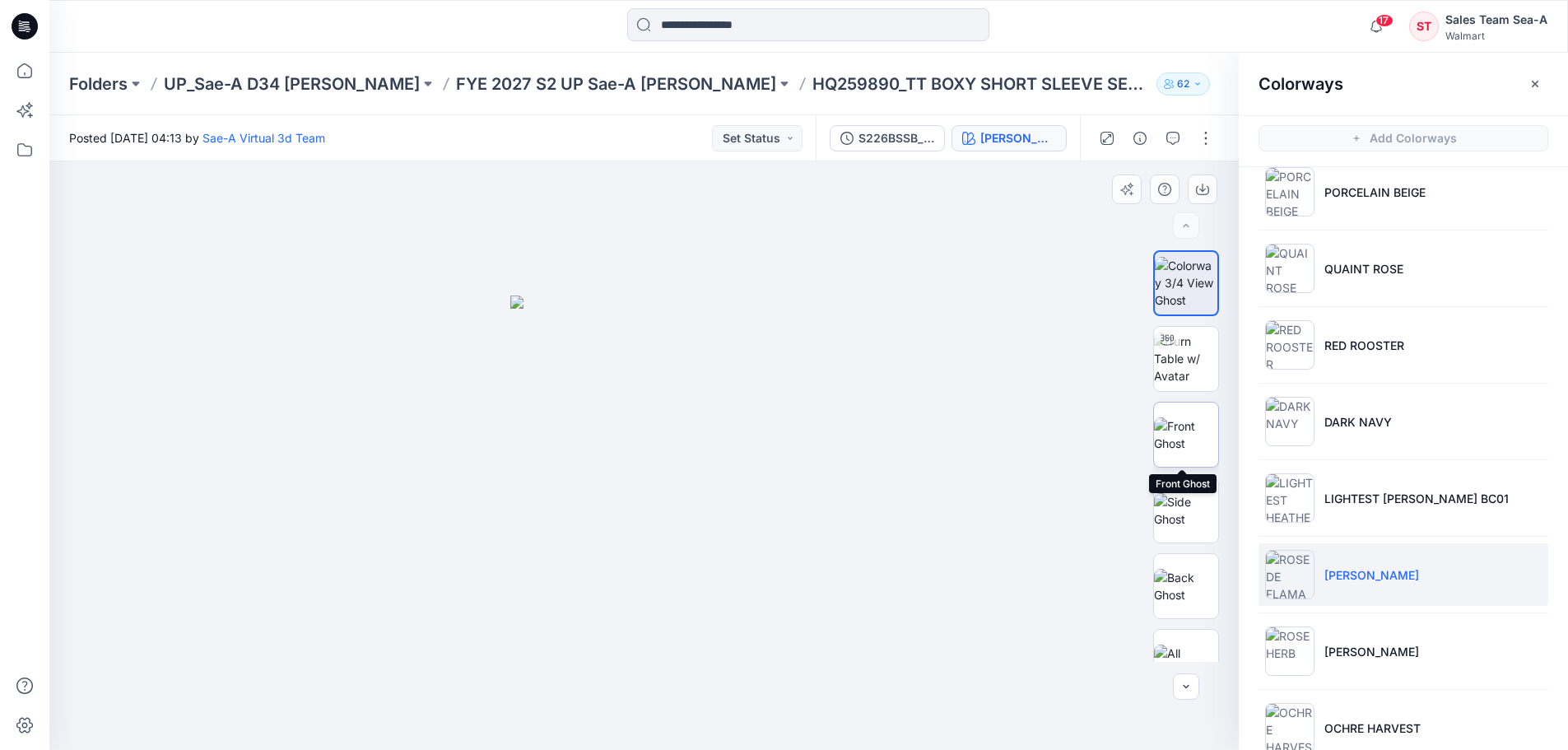
click at [1183, 439] on img at bounding box center [1186, 434] width 65 height 35
click at [735, 441] on img at bounding box center [644, 524] width 288 height 455
click at [1125, 190] on icon "button" at bounding box center [1126, 189] width 13 height 13
